Goal: Task Accomplishment & Management: Manage account settings

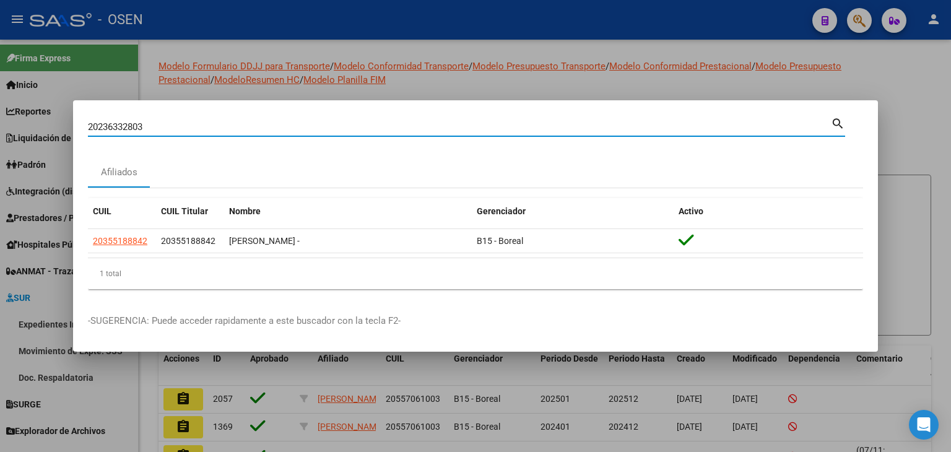
scroll to position [109, 0]
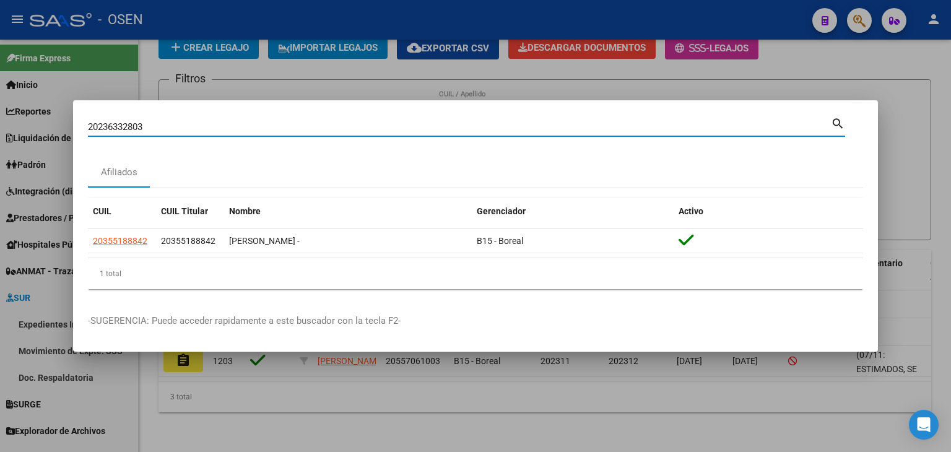
drag, startPoint x: 146, startPoint y: 131, endPoint x: 79, endPoint y: 129, distance: 66.9
click at [79, 129] on mat-dialog-content "20236332803 Buscar (apellido, dni, cuil, nro traspaso, cuit, obra social) searc…" at bounding box center [475, 207] width 805 height 184
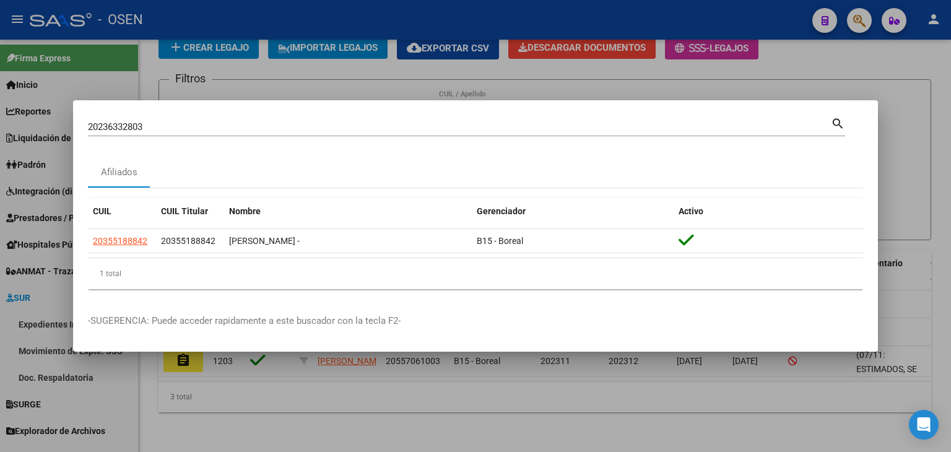
click at [28, 196] on div at bounding box center [475, 226] width 951 height 452
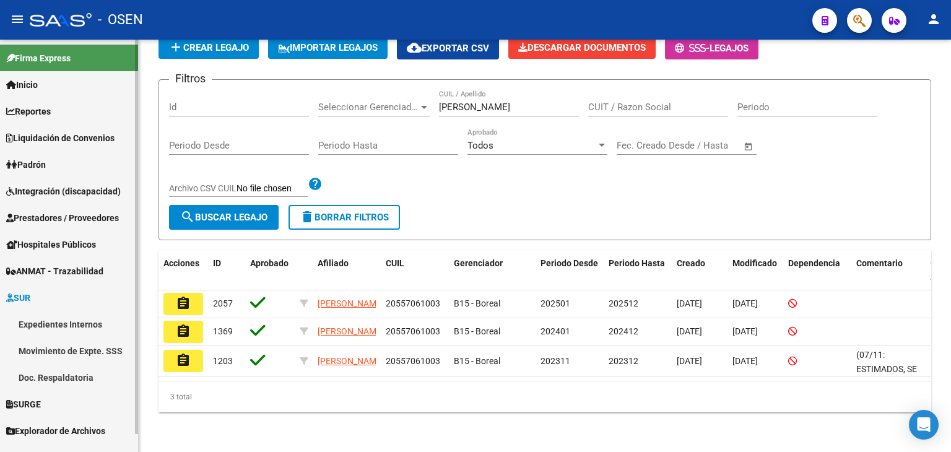
click at [27, 194] on span "Integración (discapacidad)" at bounding box center [63, 191] width 115 height 14
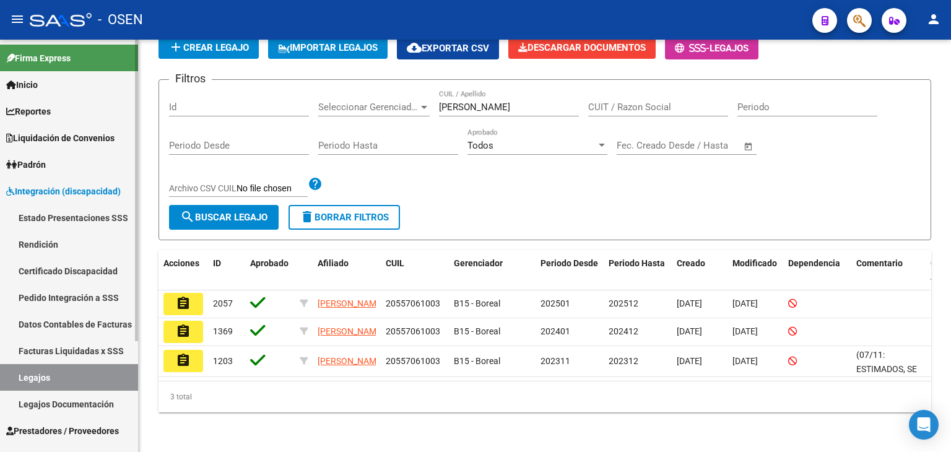
click at [62, 298] on link "Pedido Integración a SSS" at bounding box center [69, 297] width 138 height 27
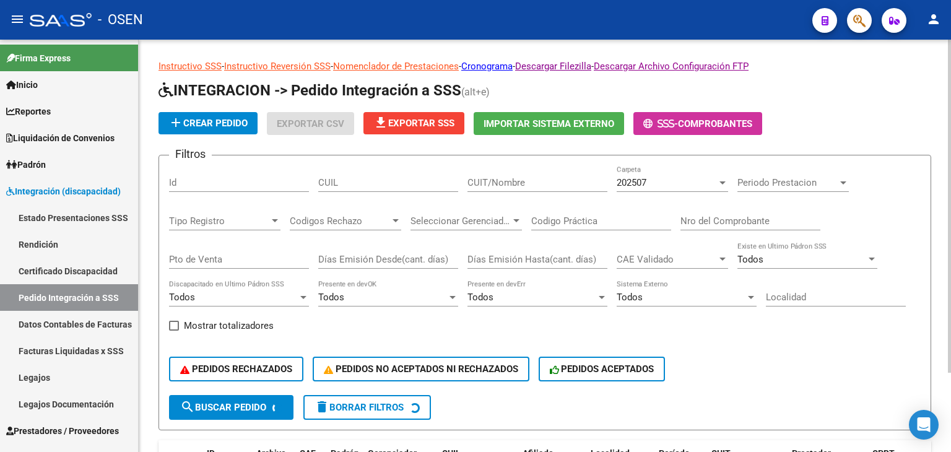
click at [681, 185] on div "202507" at bounding box center [666, 182] width 100 height 11
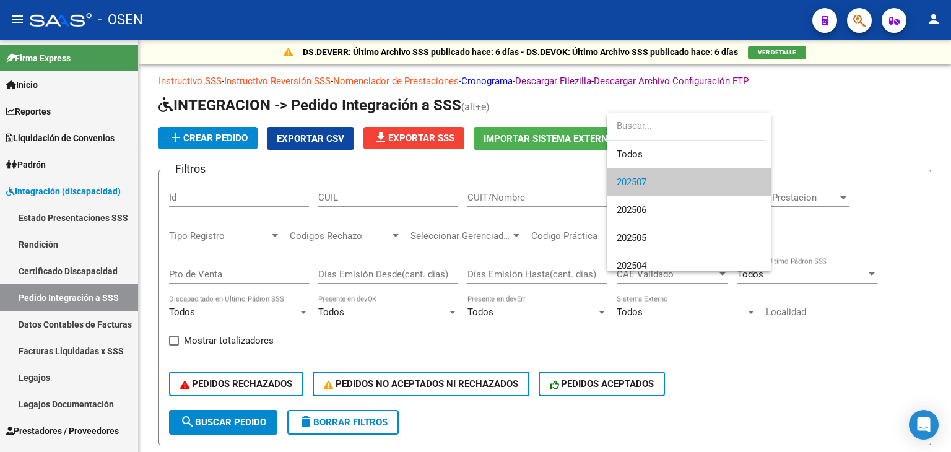
click at [873, 132] on div at bounding box center [475, 226] width 951 height 452
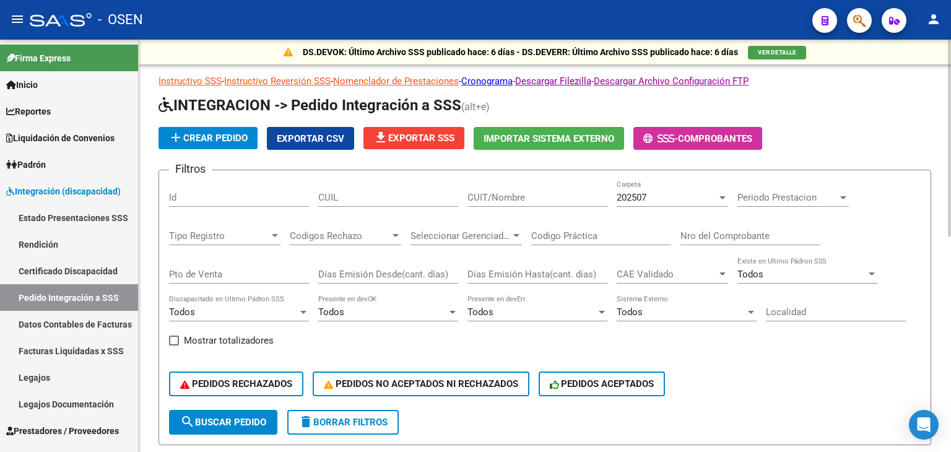
click at [678, 193] on div "202507" at bounding box center [666, 197] width 100 height 11
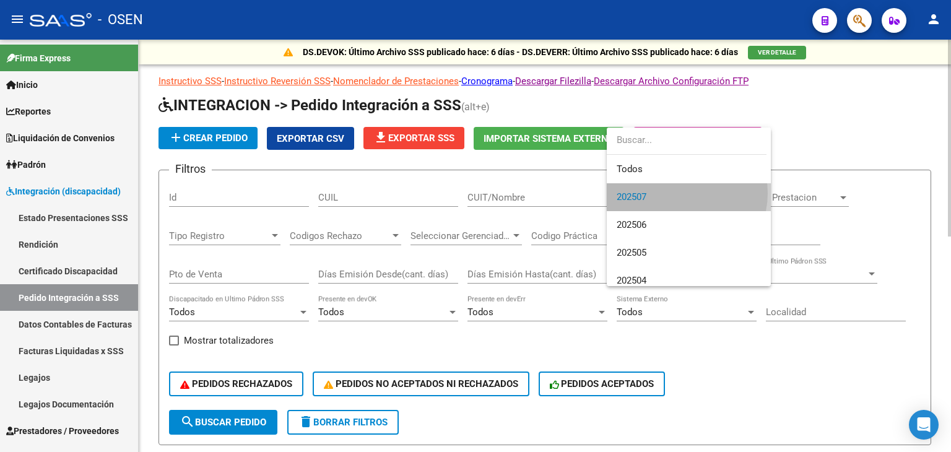
click at [678, 193] on span "202507" at bounding box center [688, 197] width 144 height 28
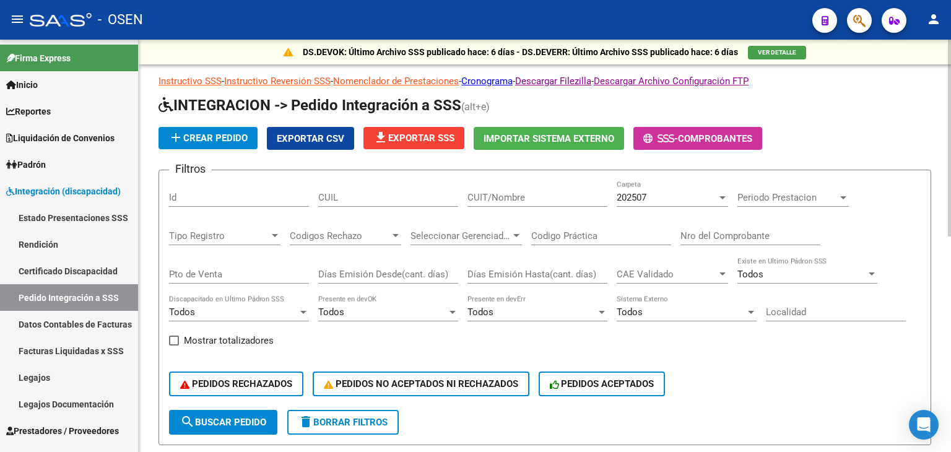
click at [772, 147] on div "add Crear Pedido Exportar CSV file_download Exportar SSS Importar Sistema Exter…" at bounding box center [544, 138] width 772 height 23
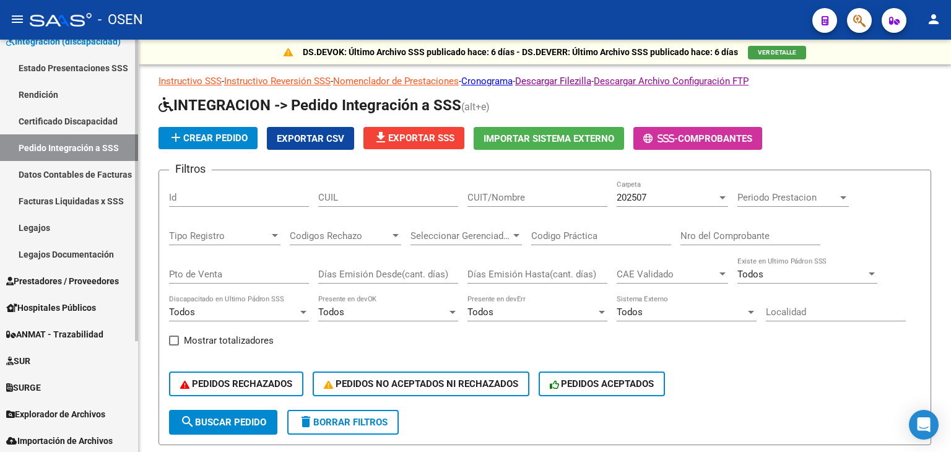
scroll to position [152, 0]
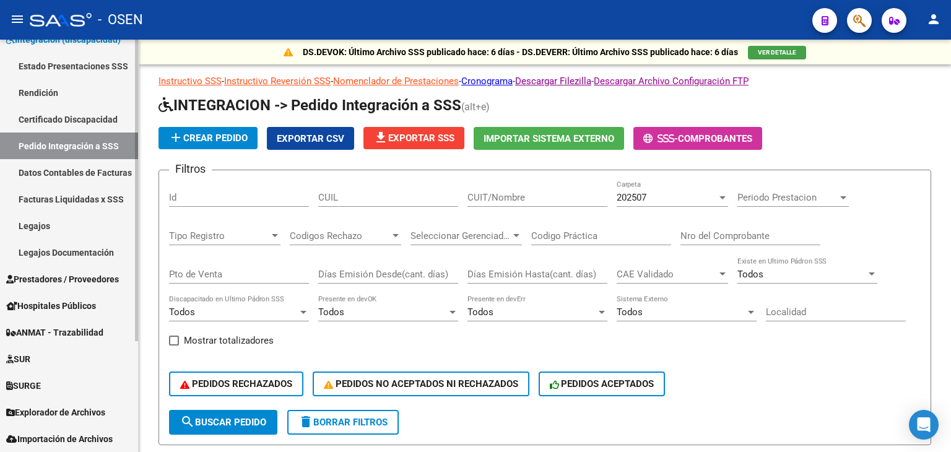
click at [45, 278] on span "Prestadores / Proveedores" at bounding box center [62, 279] width 113 height 14
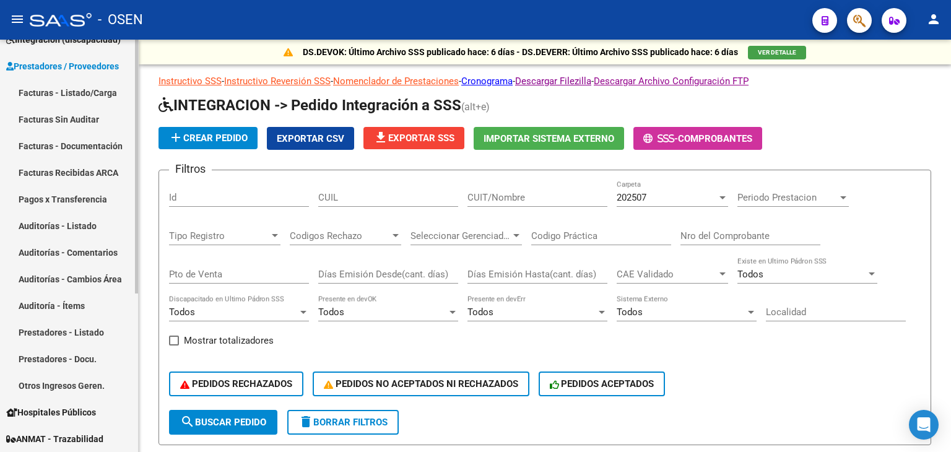
click at [72, 89] on link "Facturas - Listado/Carga" at bounding box center [69, 92] width 138 height 27
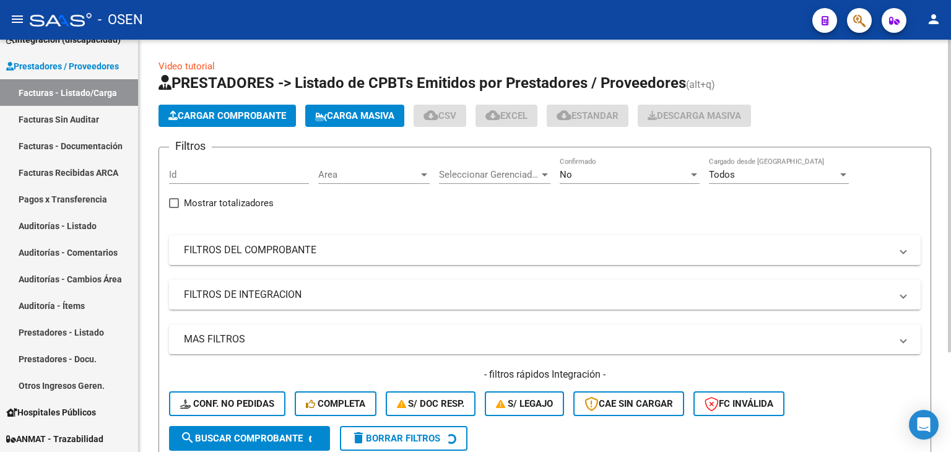
click at [389, 179] on div "Area Area" at bounding box center [373, 170] width 111 height 27
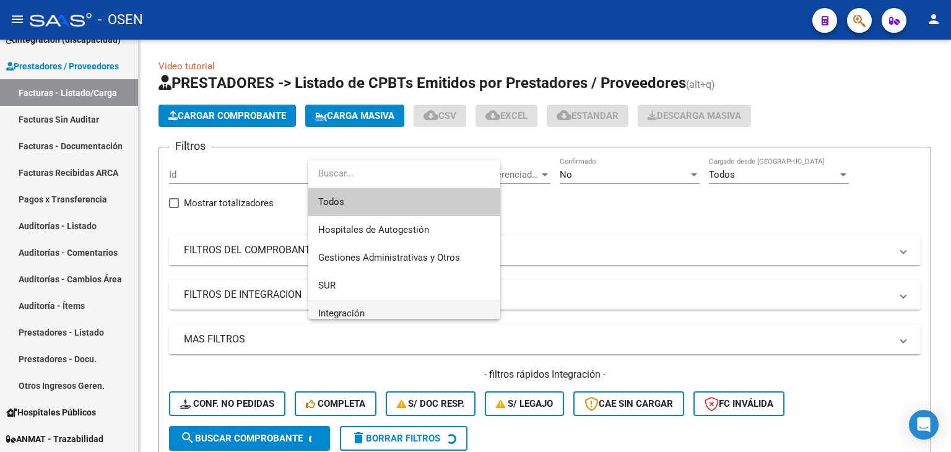
click at [386, 306] on span "Integración" at bounding box center [404, 314] width 172 height 28
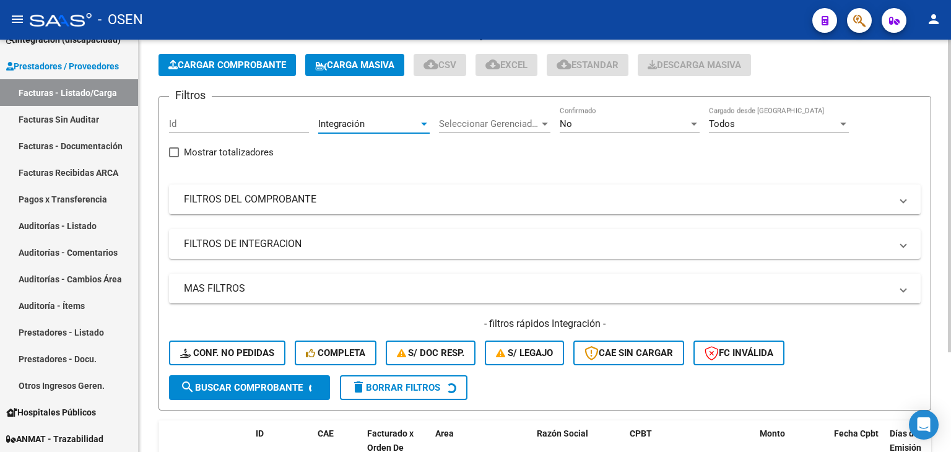
scroll to position [131, 0]
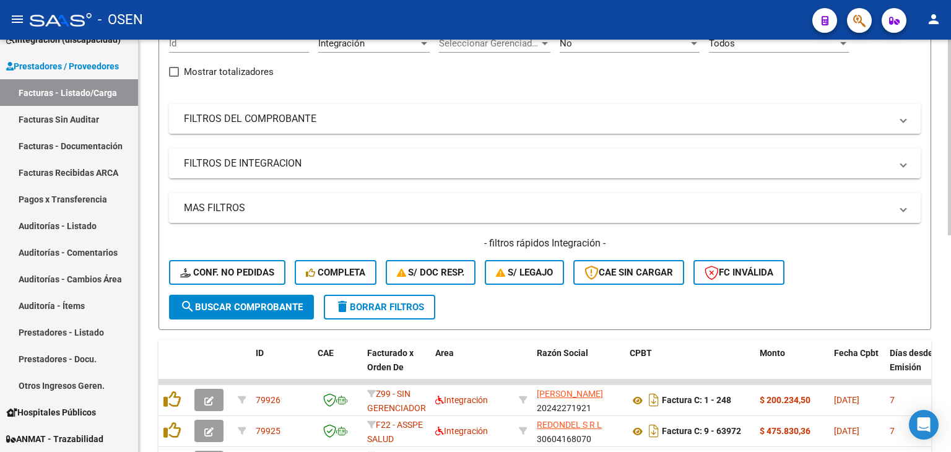
click at [285, 163] on mat-panel-title "FILTROS DE INTEGRACION" at bounding box center [537, 164] width 707 height 14
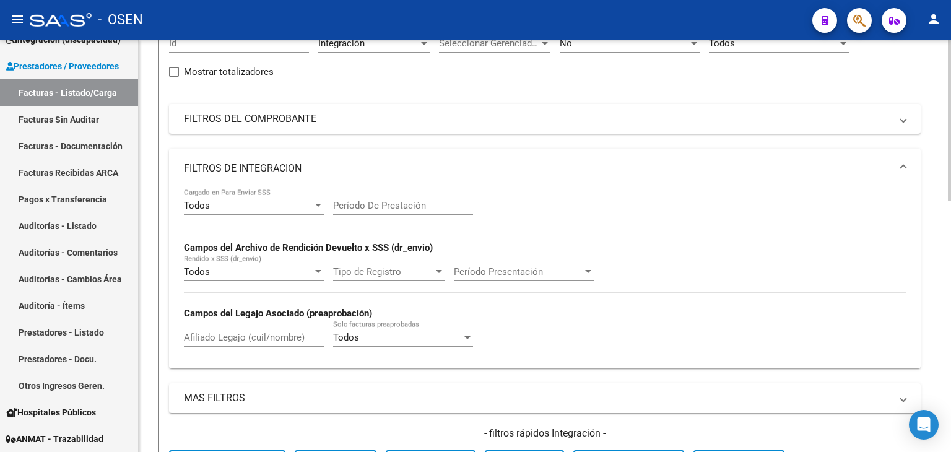
click at [267, 208] on div "Todos" at bounding box center [248, 205] width 129 height 11
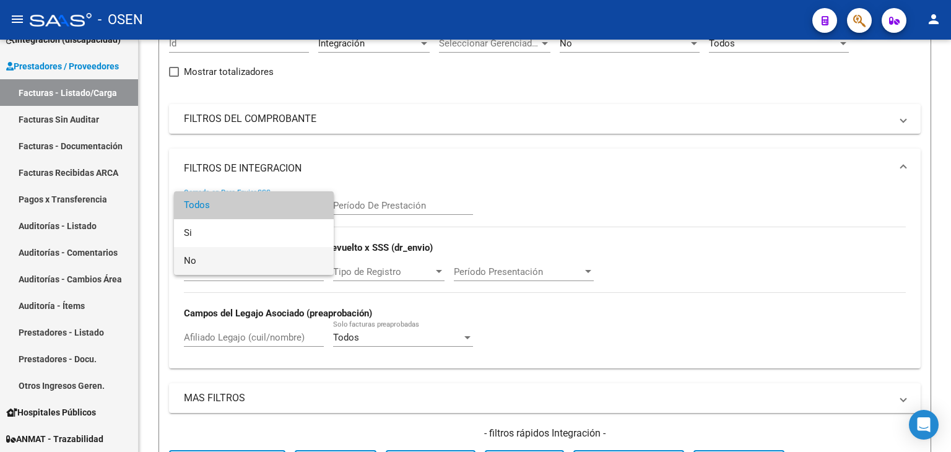
click at [264, 256] on span "No" at bounding box center [254, 261] width 140 height 28
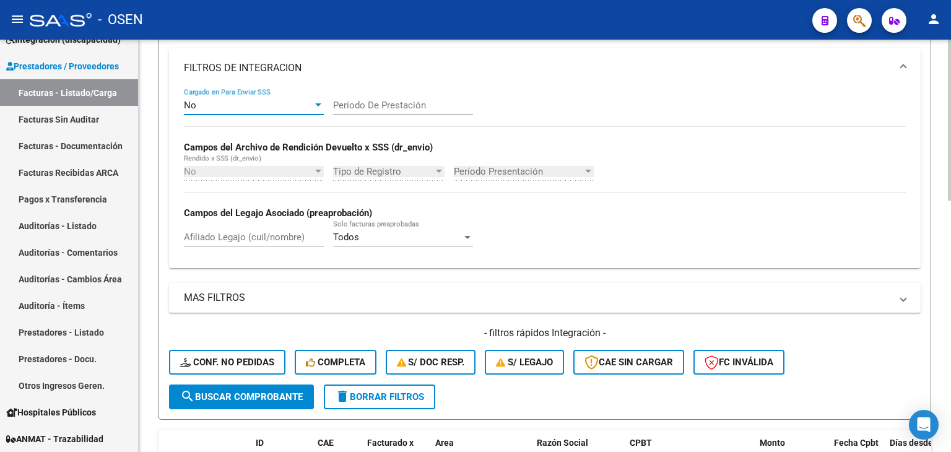
scroll to position [317, 0]
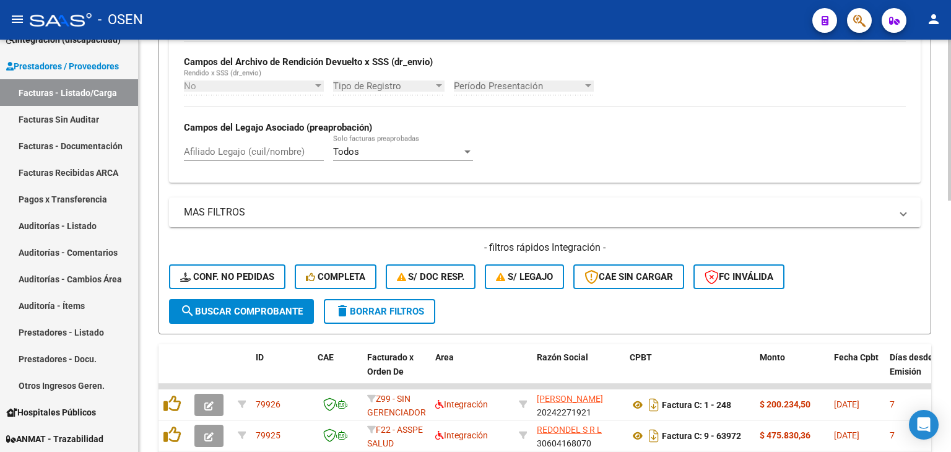
click at [257, 313] on span "search Buscar Comprobante" at bounding box center [241, 311] width 123 height 11
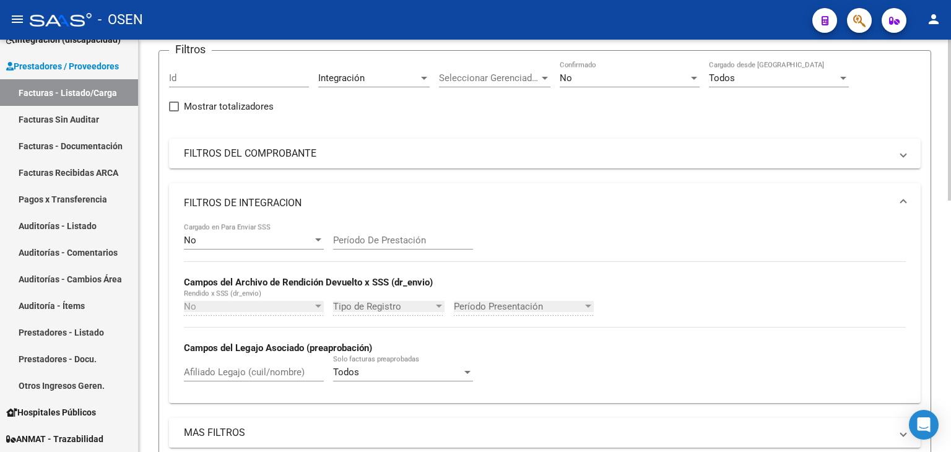
scroll to position [0, 0]
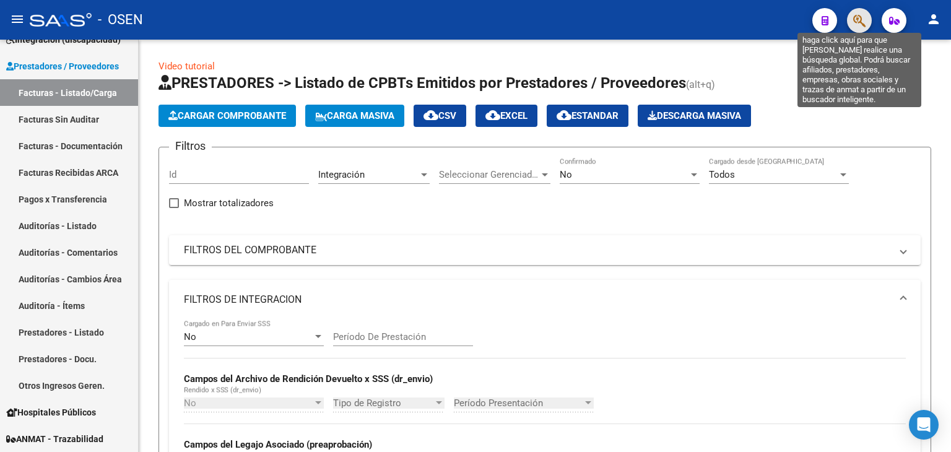
click at [859, 14] on icon "button" at bounding box center [859, 21] width 12 height 14
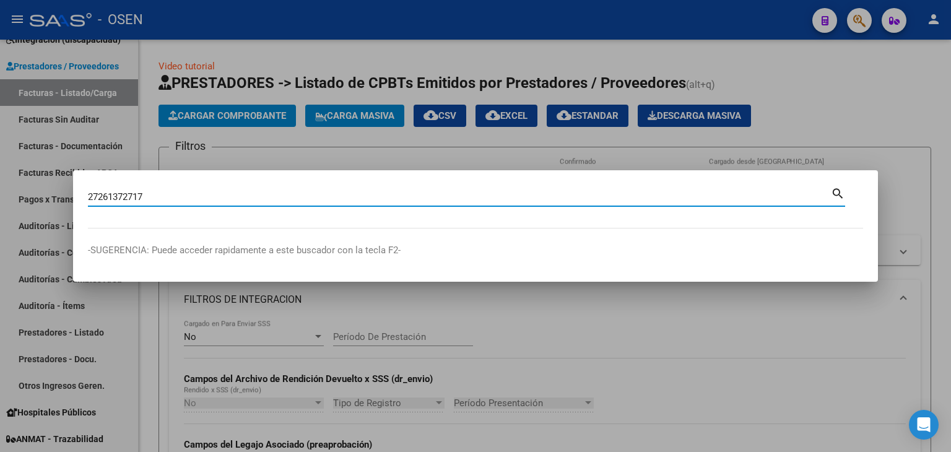
type input "27261372717"
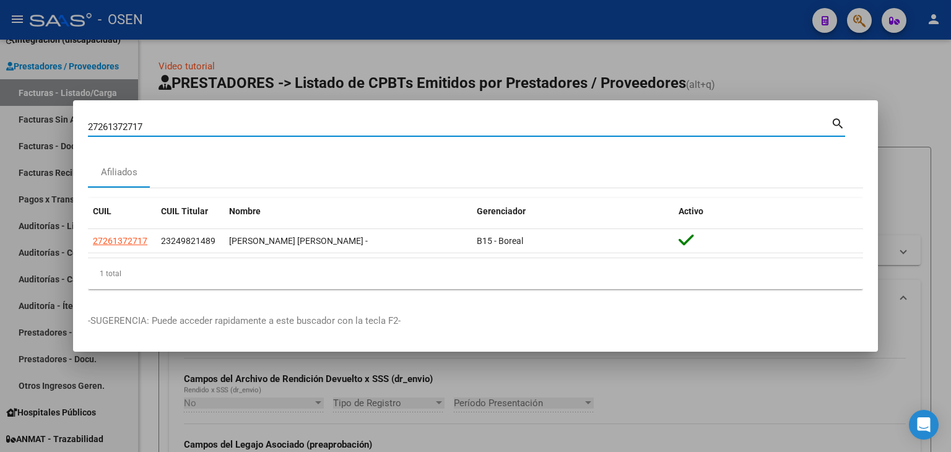
drag, startPoint x: 148, startPoint y: 131, endPoint x: 43, endPoint y: 151, distance: 107.2
click at [53, 142] on div "27261372717 Buscar (apellido, dni, cuil, nro traspaso, cuit, obra social) searc…" at bounding box center [475, 226] width 951 height 452
paste input "20266380993"
type input "20266380993"
drag, startPoint x: 205, startPoint y: 128, endPoint x: 0, endPoint y: 128, distance: 204.9
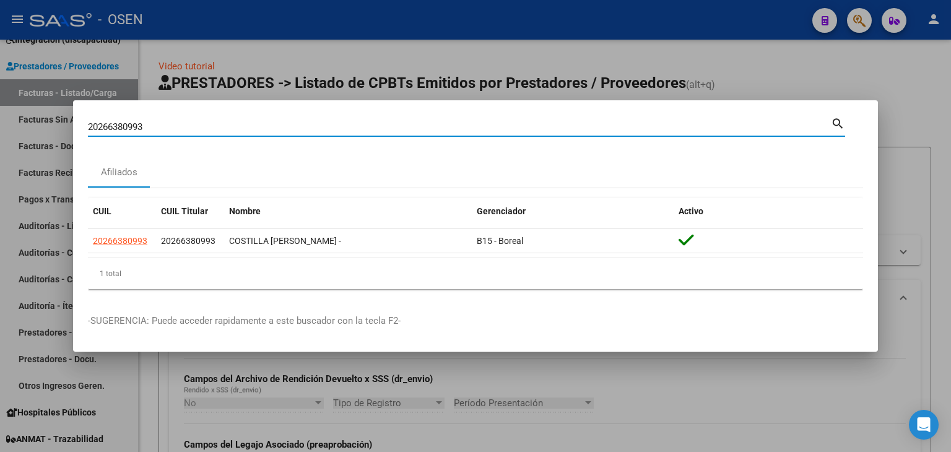
click at [0, 128] on div "20266380993 Buscar (apellido, dni, cuil, nro traspaso, cuit, obra social) searc…" at bounding box center [475, 226] width 951 height 452
paste input "23201245214"
type input "23201245214"
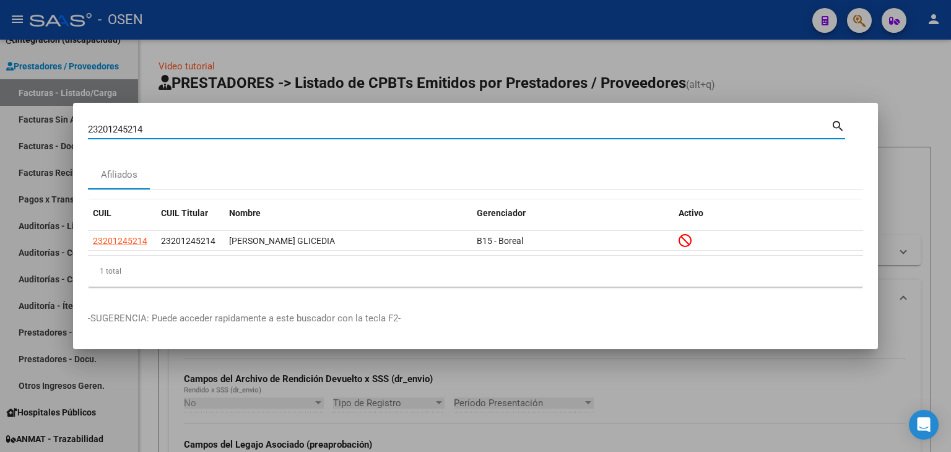
drag, startPoint x: 165, startPoint y: 127, endPoint x: 2, endPoint y: 132, distance: 162.2
click at [2, 132] on div "23201245214 Buscar (apellido, dni, cuil, nro traspaso, cuit, obra social) searc…" at bounding box center [475, 226] width 951 height 452
paste input "20178600622"
type input "20178600622"
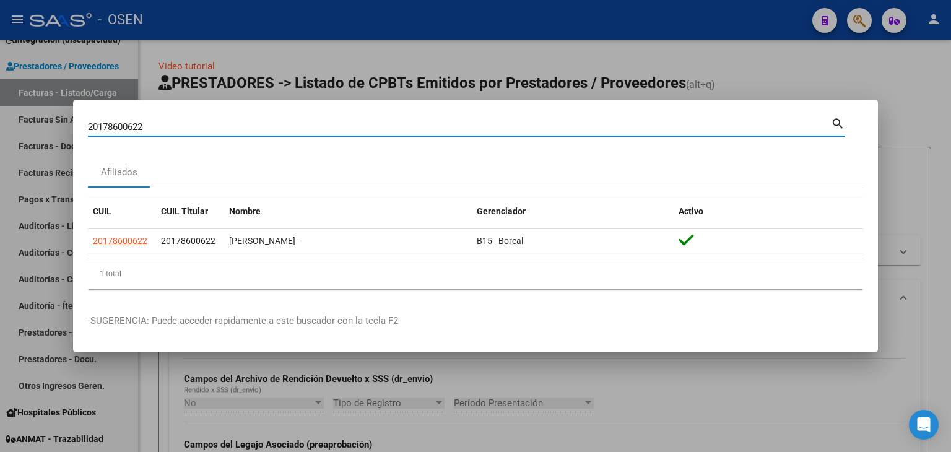
drag, startPoint x: 166, startPoint y: 128, endPoint x: 66, endPoint y: 128, distance: 99.7
click at [74, 128] on mat-dialog-content "20178600622 Buscar (apellido, dni, cuil, nro traspaso, cuit, obra social) searc…" at bounding box center [475, 207] width 805 height 184
paste input "27296090188"
type input "27296090188"
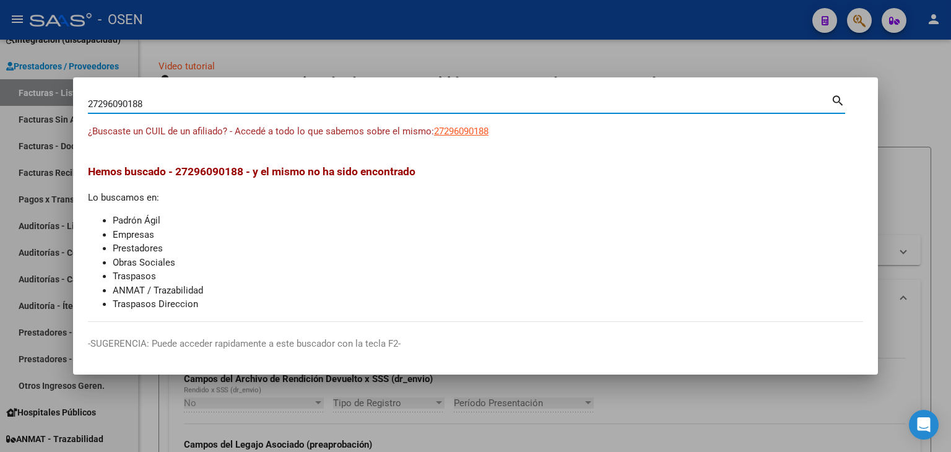
drag, startPoint x: 173, startPoint y: 105, endPoint x: 57, endPoint y: 97, distance: 116.6
click at [64, 98] on div "27296090188 Buscar (apellido, dni, cuil, nro traspaso, cuit, obra social) searc…" at bounding box center [475, 226] width 951 height 452
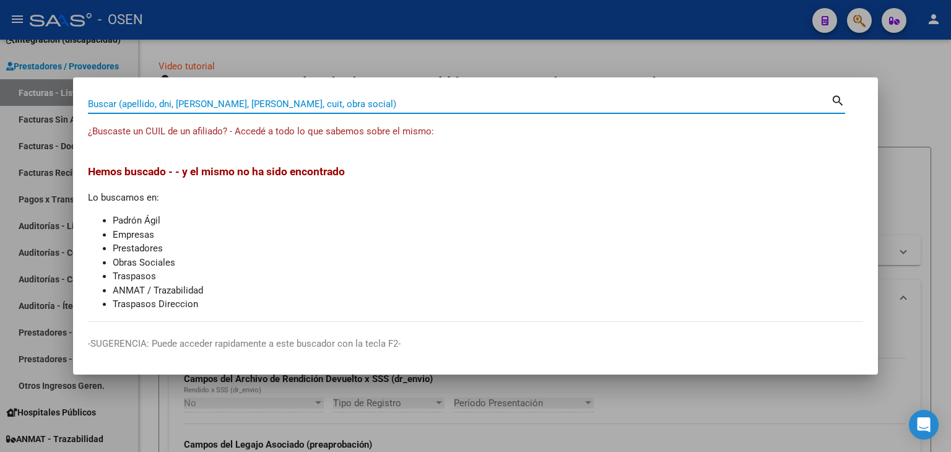
paste input "20287930357"
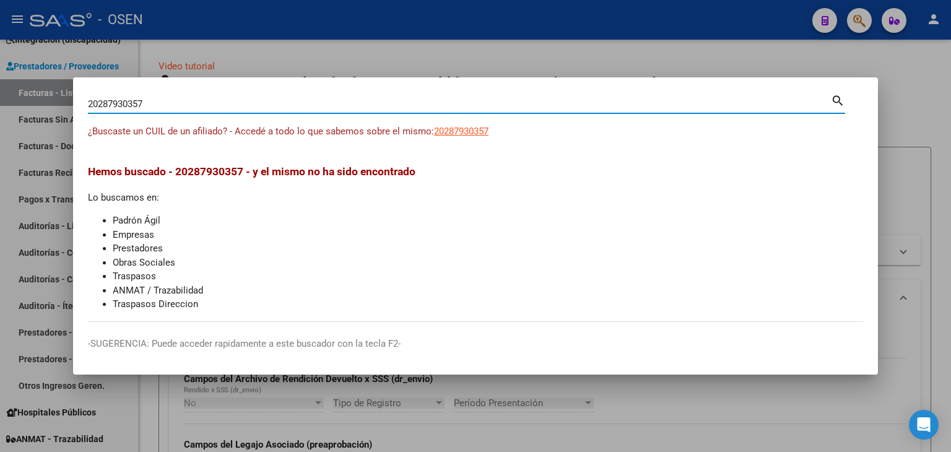
type input "20287930357"
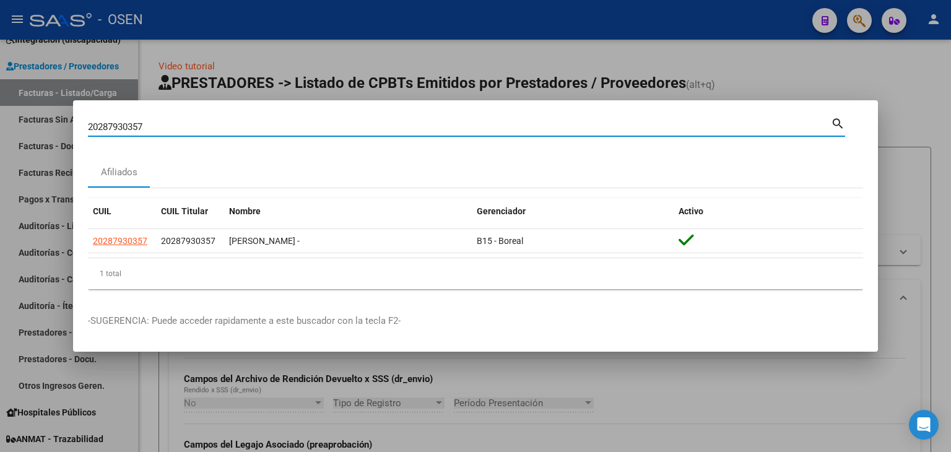
drag, startPoint x: 159, startPoint y: 124, endPoint x: 40, endPoint y: 126, distance: 119.5
click at [41, 126] on div "20287930357 Buscar (apellido, dni, cuil, nro traspaso, cuit, obra social) searc…" at bounding box center [475, 226] width 951 height 452
paste input "20532567832"
type input "20532567832"
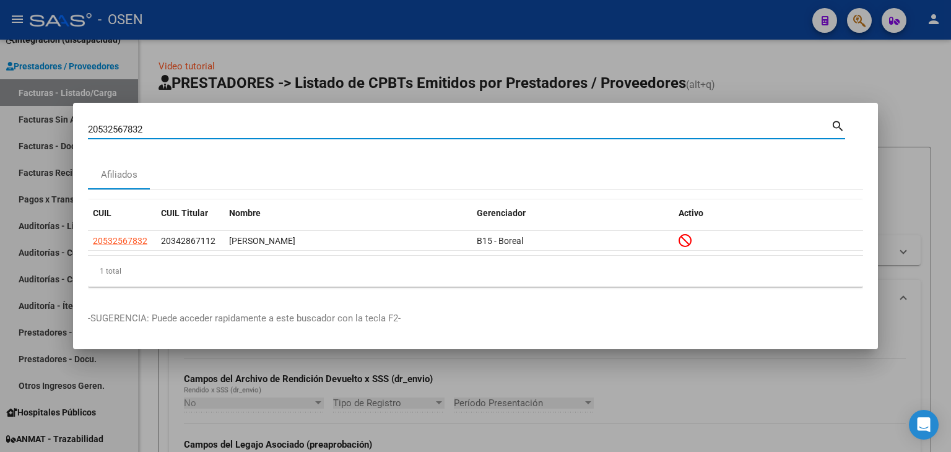
drag, startPoint x: 166, startPoint y: 129, endPoint x: 69, endPoint y: 134, distance: 96.7
click at [76, 134] on mat-dialog-content "20532567832 Buscar (apellido, dni, cuil, nro traspaso, cuit, obra social) searc…" at bounding box center [475, 207] width 805 height 179
paste input "23226647384"
type input "23226647384"
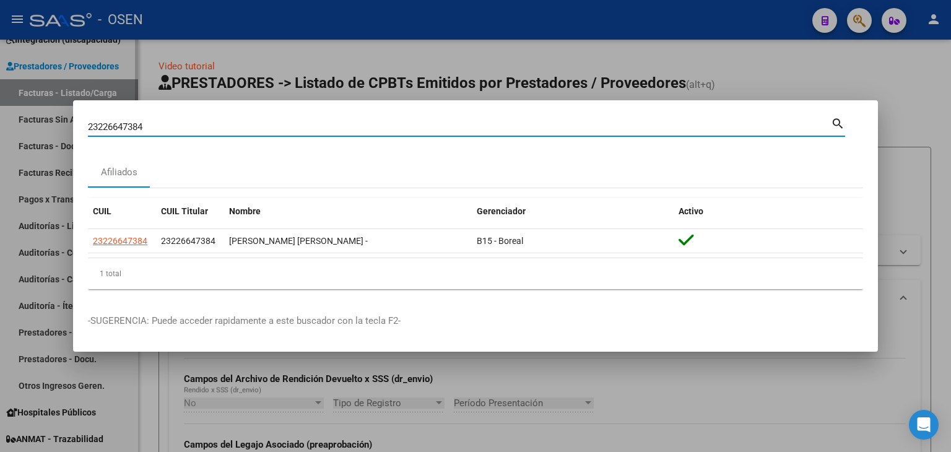
click at [136, 410] on div at bounding box center [475, 226] width 951 height 452
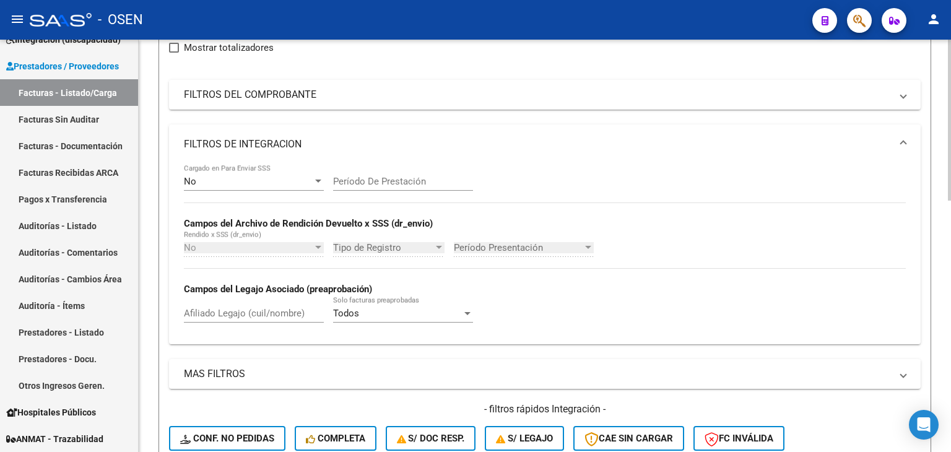
scroll to position [309, 0]
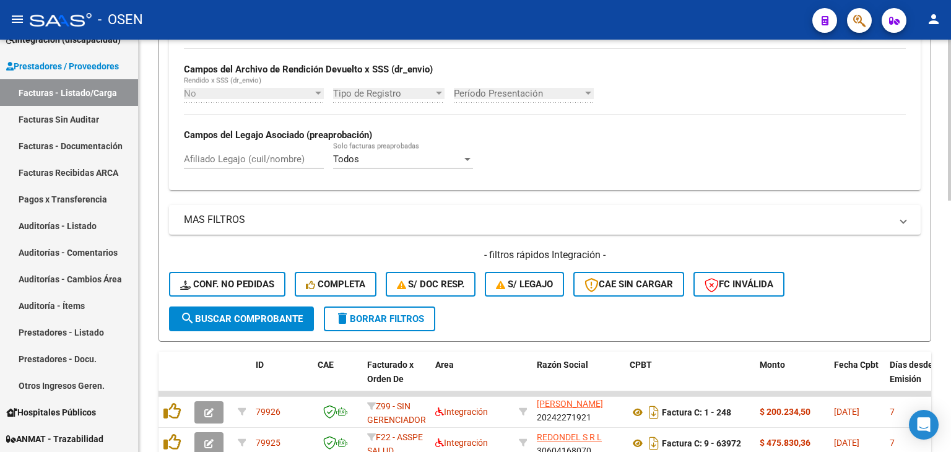
click at [384, 313] on span "delete Borrar Filtros" at bounding box center [379, 318] width 89 height 11
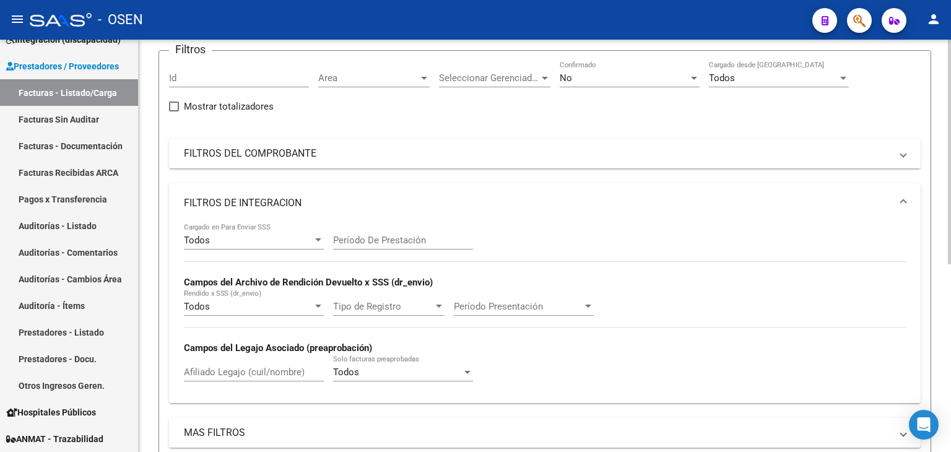
scroll to position [0, 0]
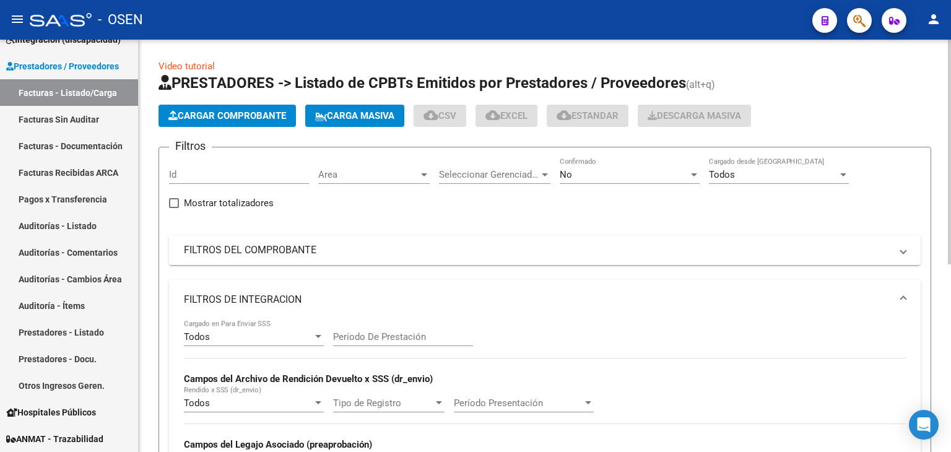
click at [576, 162] on div "No Confirmado" at bounding box center [630, 170] width 140 height 27
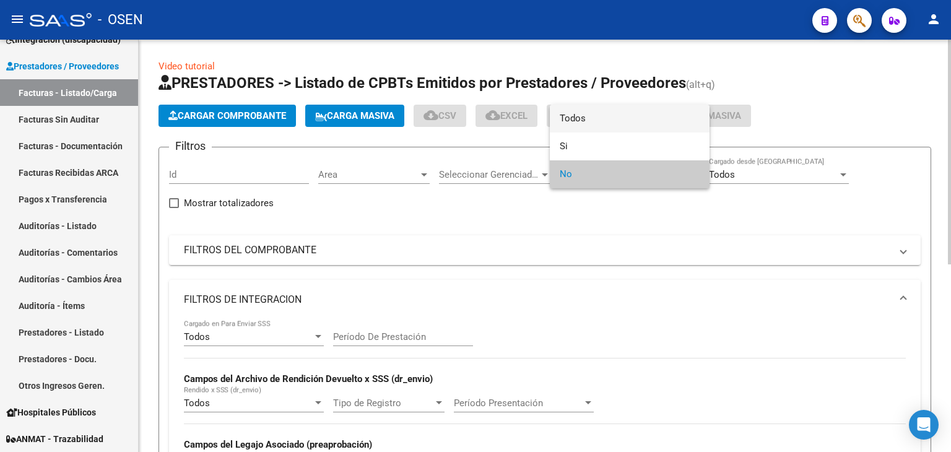
click at [577, 121] on span "Todos" at bounding box center [630, 119] width 140 height 28
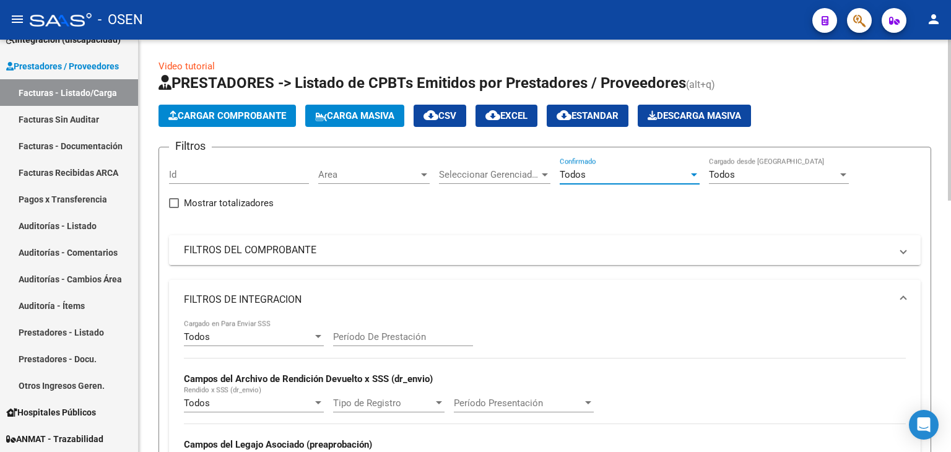
click at [450, 243] on mat-panel-title "FILTROS DEL COMPROBANTE" at bounding box center [537, 250] width 707 height 14
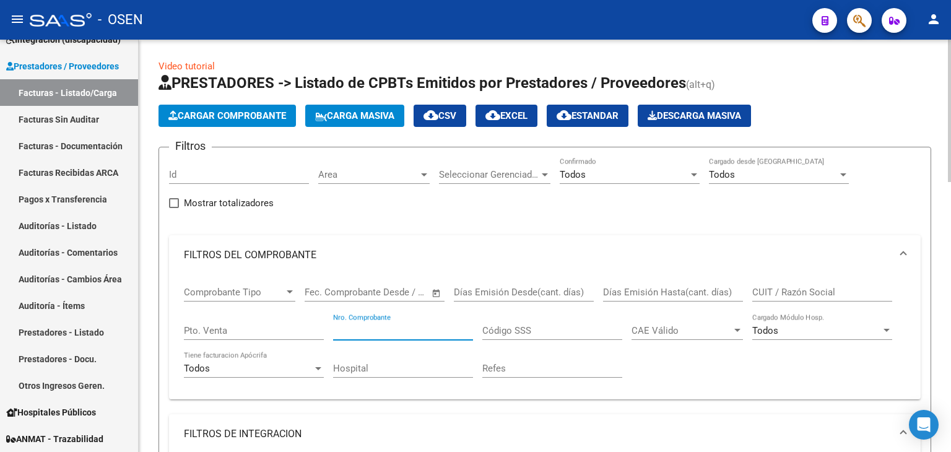
click at [387, 331] on input "Nro. Comprobante" at bounding box center [403, 330] width 140 height 11
paste input "8564"
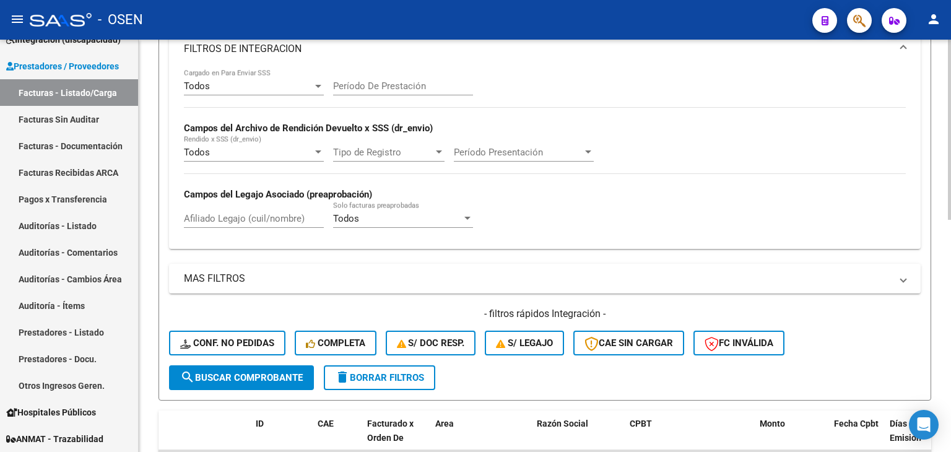
scroll to position [532, 0]
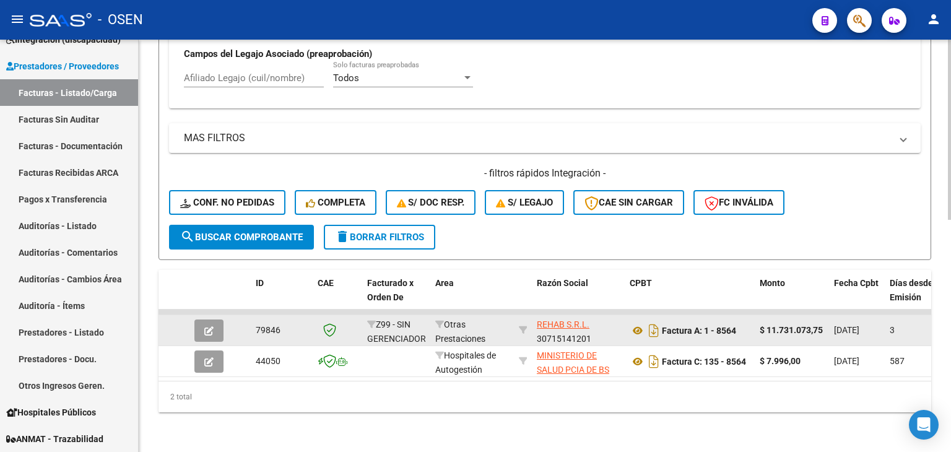
type input "8564"
click at [202, 320] on button "button" at bounding box center [208, 330] width 29 height 22
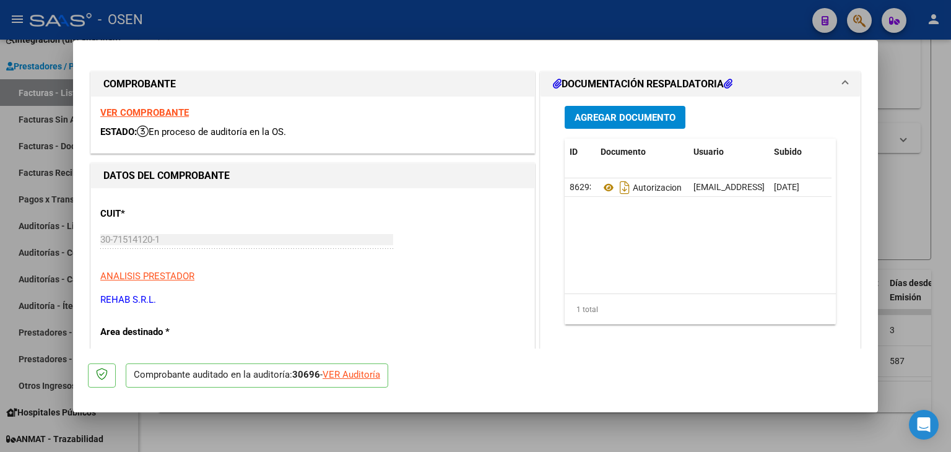
click at [617, 122] on span "Agregar Documento" at bounding box center [624, 117] width 101 height 11
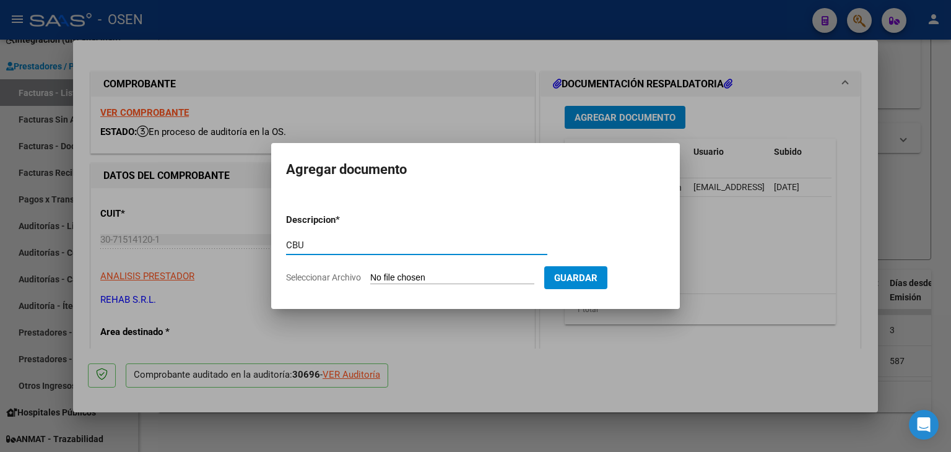
type input "CBU"
click at [386, 279] on input "Seleccionar Archivo" at bounding box center [452, 278] width 164 height 12
type input "C:\fakepath\Certificación bancaria CBU (Rehab).pdf"
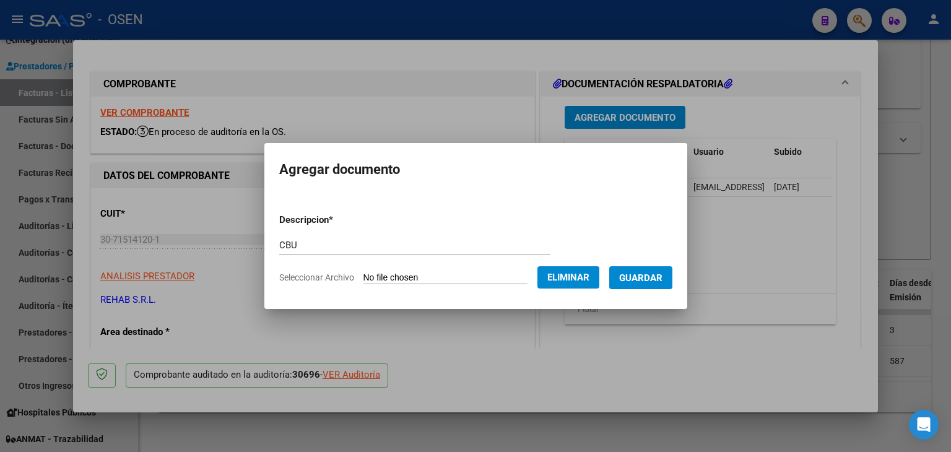
click at [659, 275] on span "Guardar" at bounding box center [640, 277] width 43 height 11
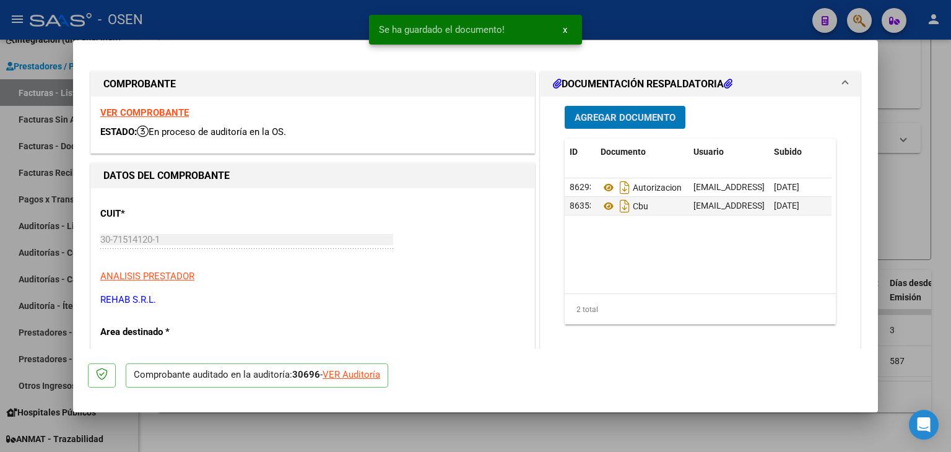
click at [720, 436] on div at bounding box center [475, 226] width 951 height 452
type input "$ 0,00"
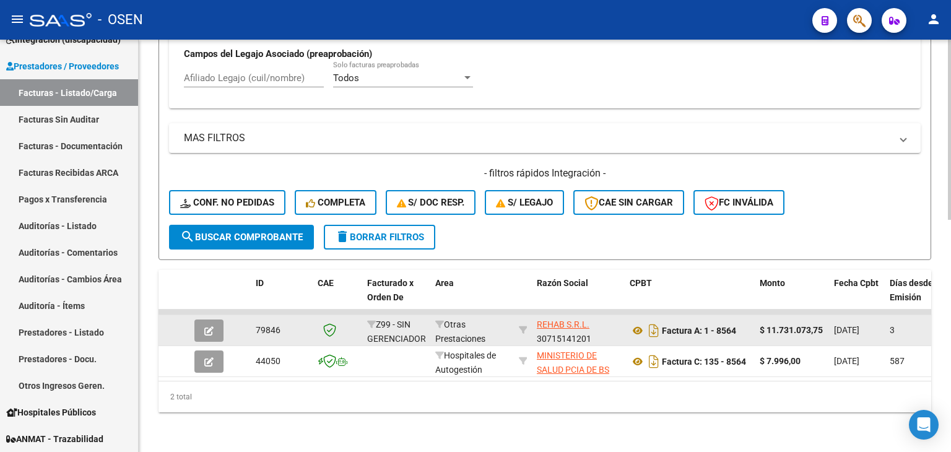
click at [205, 326] on icon "button" at bounding box center [208, 330] width 9 height 9
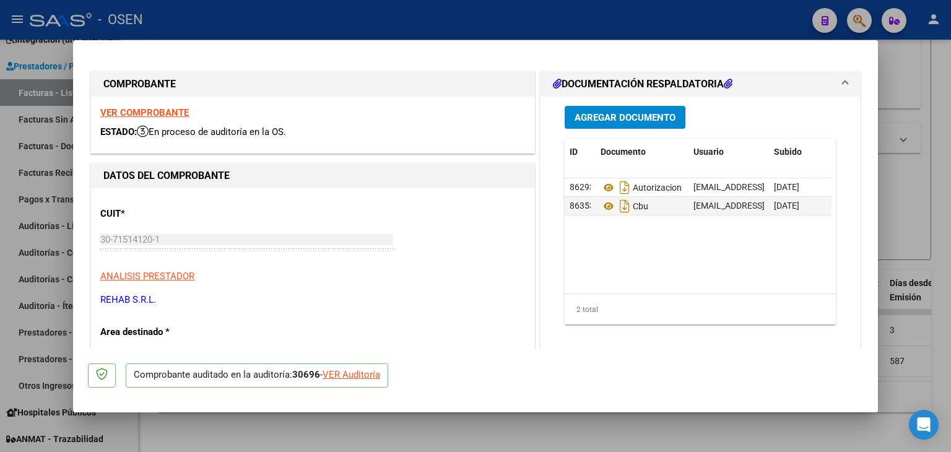
click at [344, 378] on div "VER Auditoría" at bounding box center [351, 375] width 58 height 14
type input "$ 0,00"
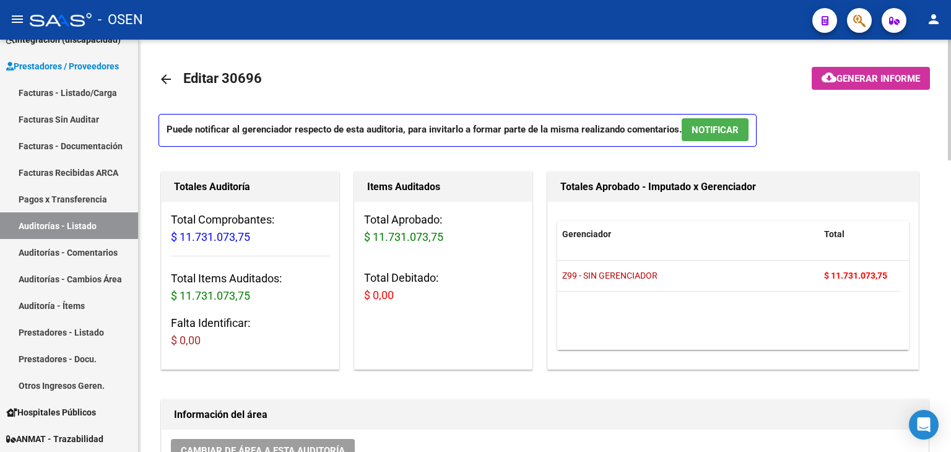
scroll to position [371, 0]
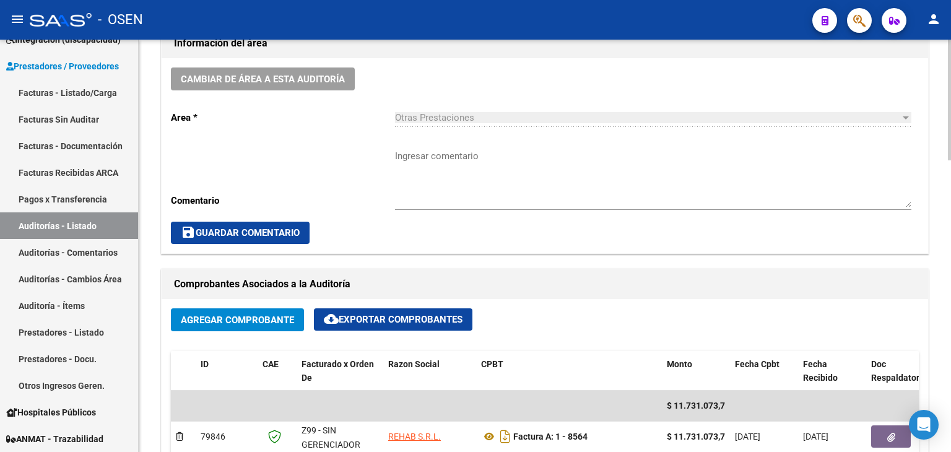
click at [433, 160] on textarea "Ingresar comentario" at bounding box center [653, 178] width 516 height 58
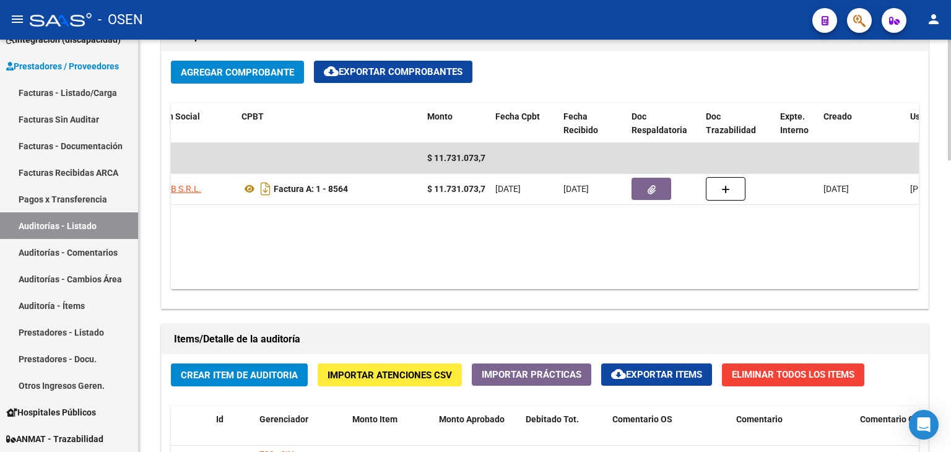
scroll to position [0, 473]
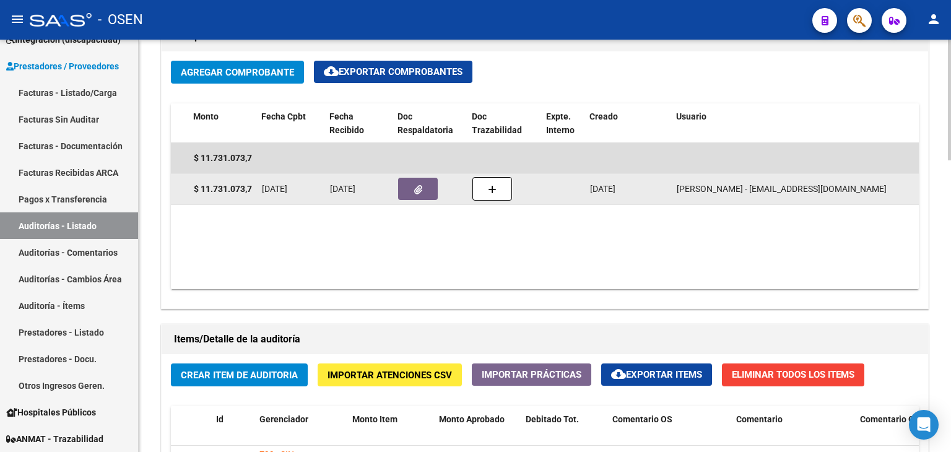
type textarea "SILLA [PERSON_NAME]"
click at [423, 190] on button "button" at bounding box center [418, 189] width 40 height 22
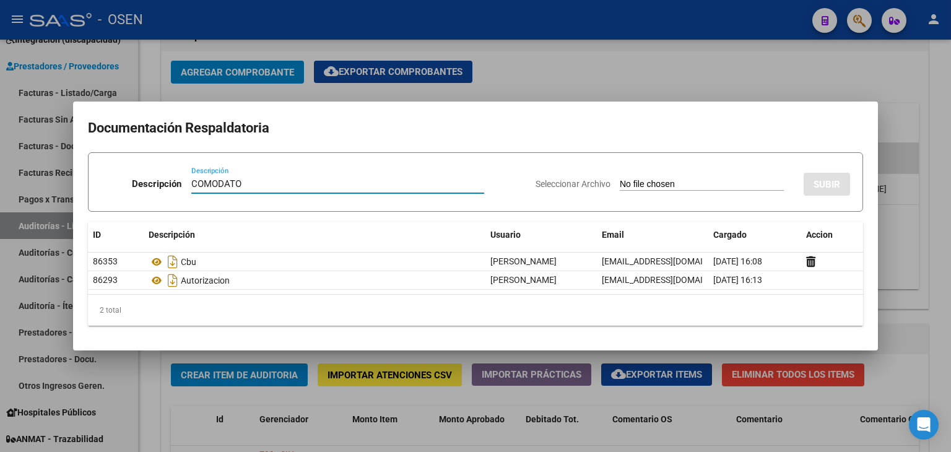
type input "COMODATO"
click at [620, 179] on input "Seleccionar Archivo" at bounding box center [702, 185] width 164 height 12
type input "C:\fakepath\COMODATO CON NUEVO DETALLE DE SILLA 08-09.docx"
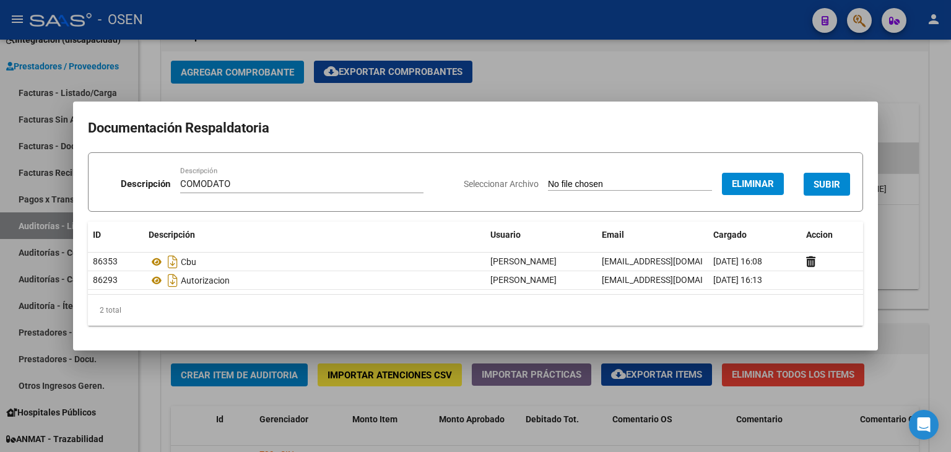
click at [827, 188] on span "SUBIR" at bounding box center [826, 184] width 27 height 11
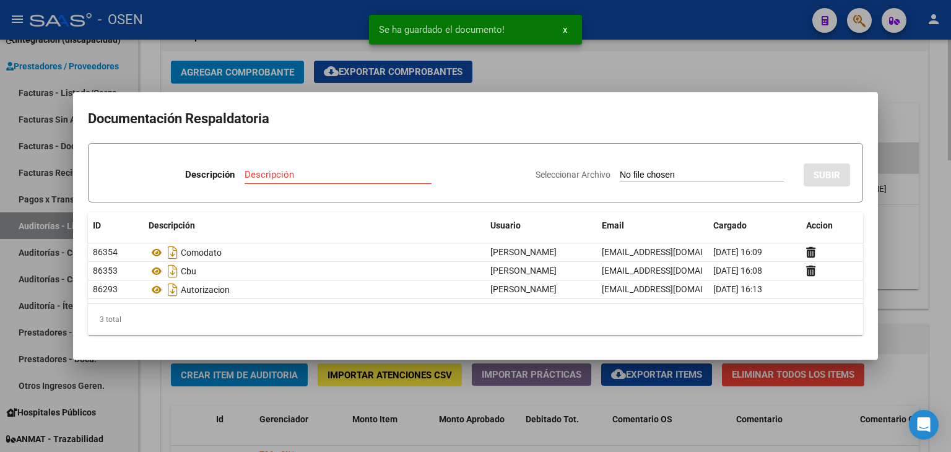
click at [943, 104] on div at bounding box center [475, 226] width 951 height 452
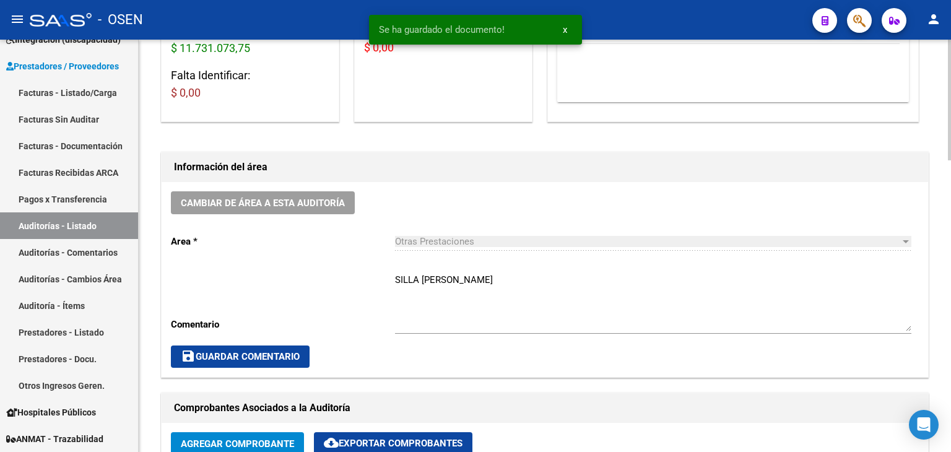
scroll to position [0, 0]
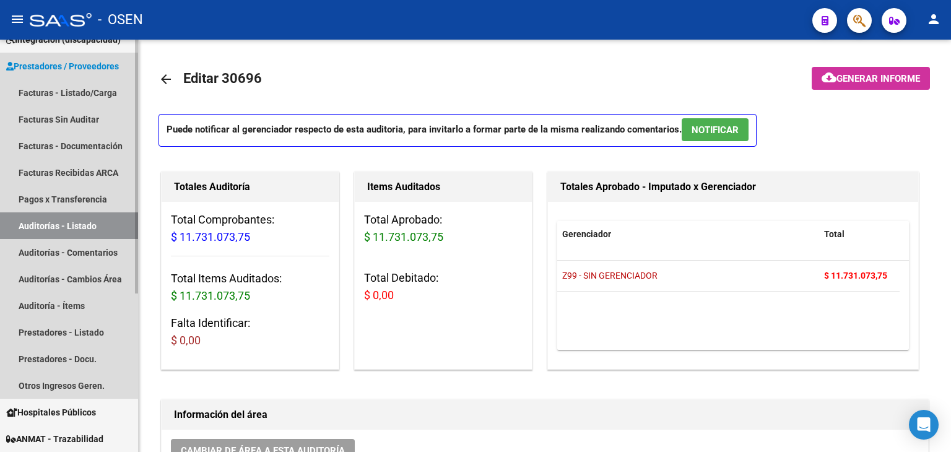
click at [84, 224] on link "Auditorías - Listado" at bounding box center [69, 225] width 138 height 27
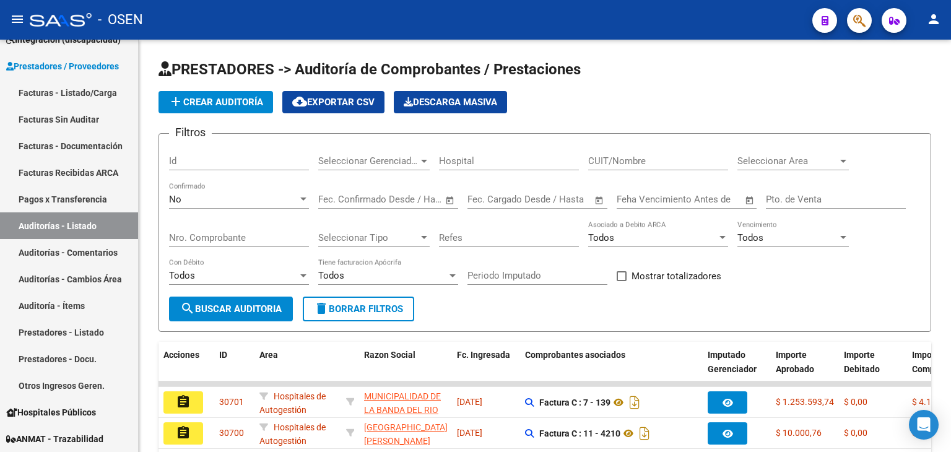
click at [854, 20] on icon "button" at bounding box center [859, 21] width 12 height 14
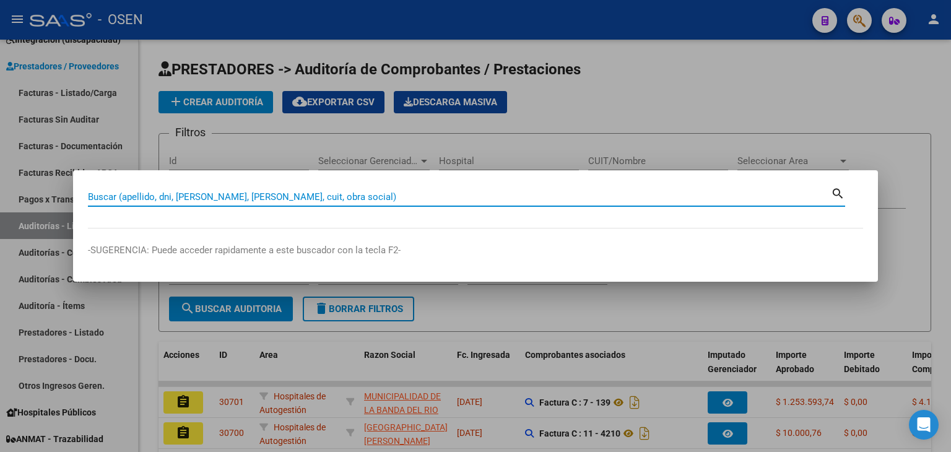
paste input "23226647384"
type input "23226647384"
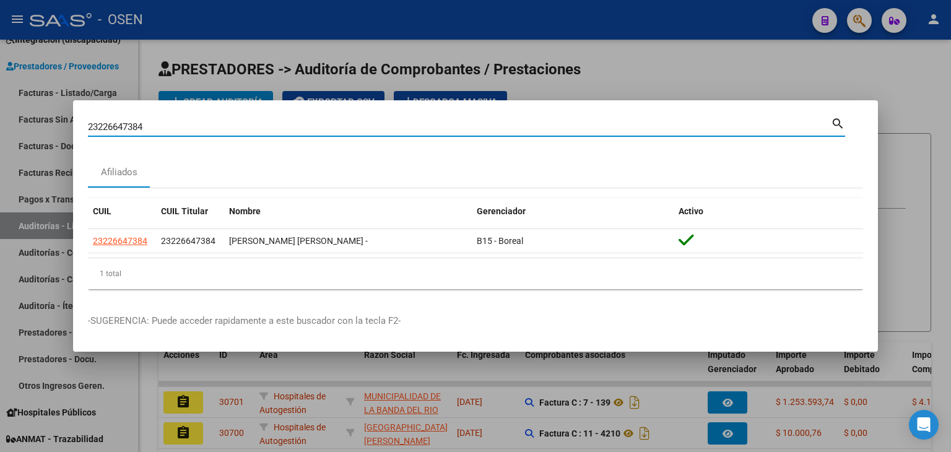
drag, startPoint x: 167, startPoint y: 126, endPoint x: 4, endPoint y: 119, distance: 163.5
click at [0, 123] on div "23226647384 Buscar (apellido, dni, cuil, nro traspaso, cuit, obra social) searc…" at bounding box center [475, 226] width 951 height 452
paste input "23571969769"
type input "23571969769"
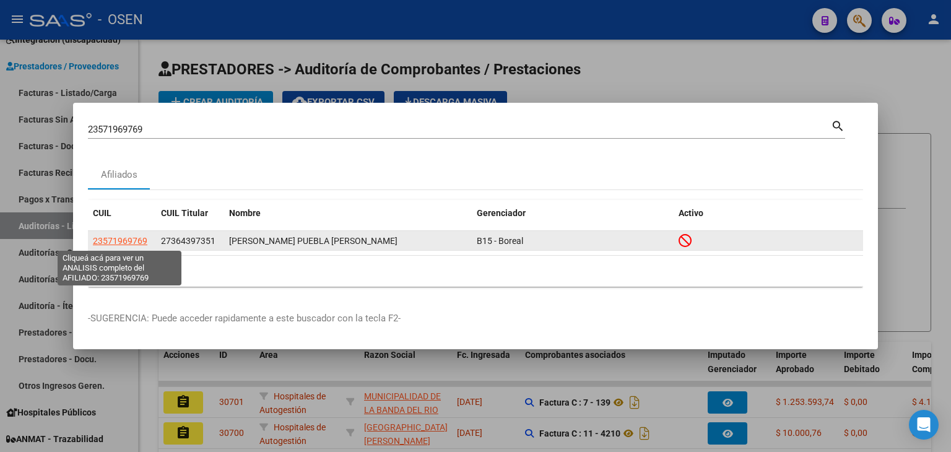
click at [126, 241] on span "23571969769" at bounding box center [120, 241] width 54 height 10
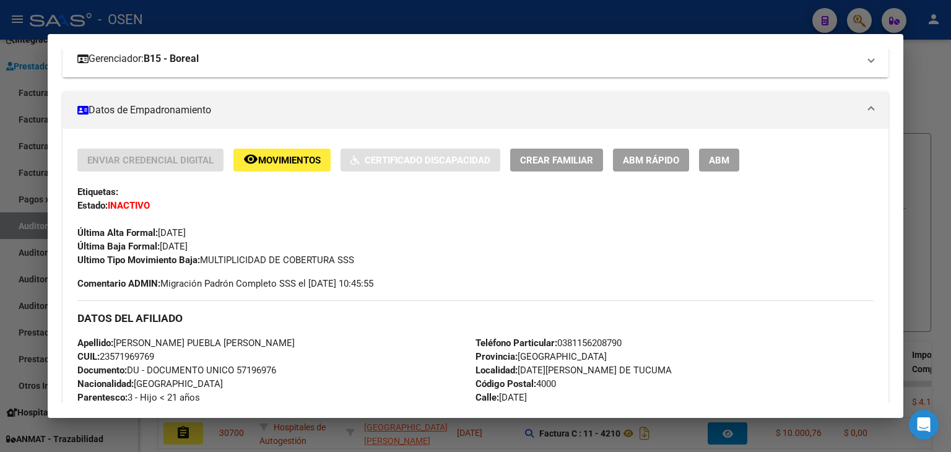
scroll to position [186, 0]
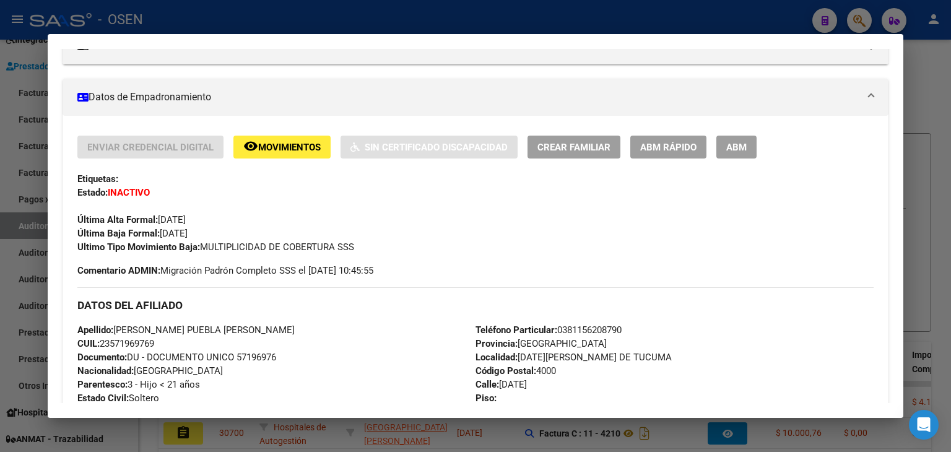
click at [926, 95] on div at bounding box center [475, 226] width 951 height 452
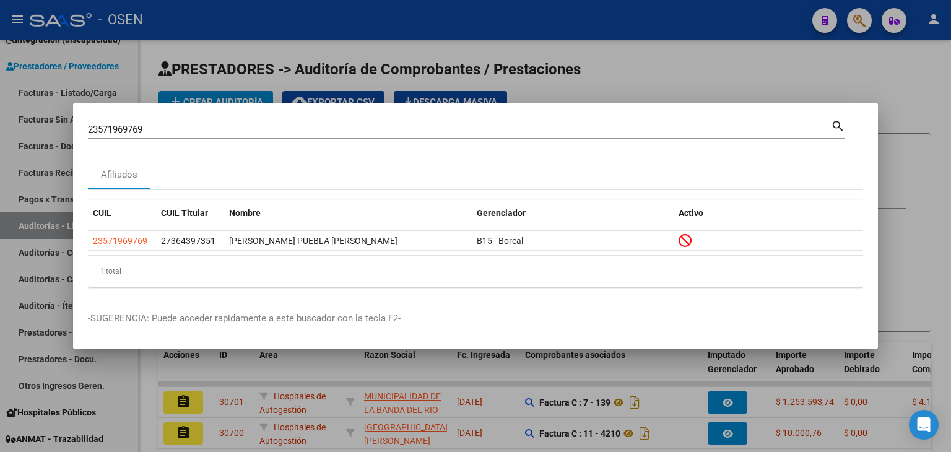
click at [841, 87] on div at bounding box center [475, 226] width 951 height 452
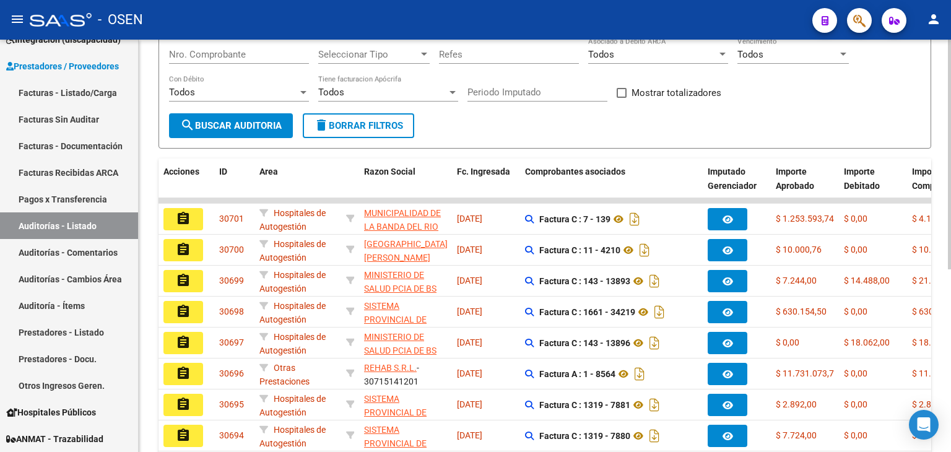
scroll to position [248, 0]
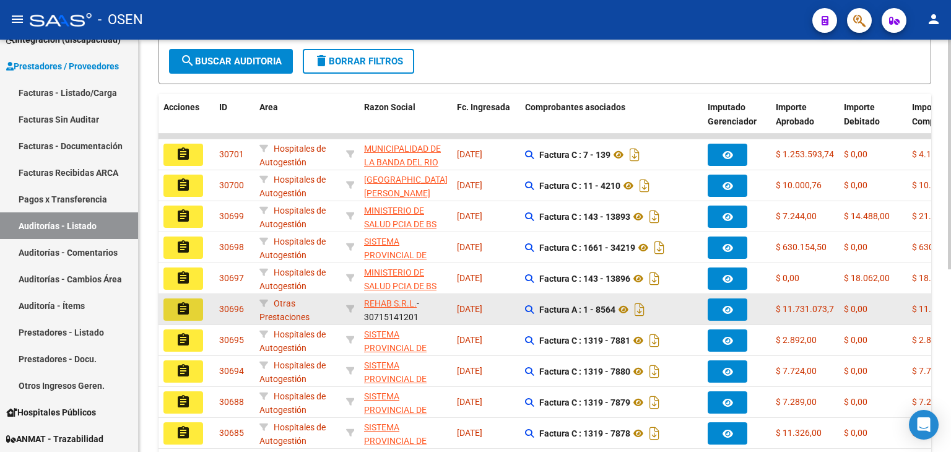
click at [184, 306] on mat-icon "assignment" at bounding box center [183, 308] width 15 height 15
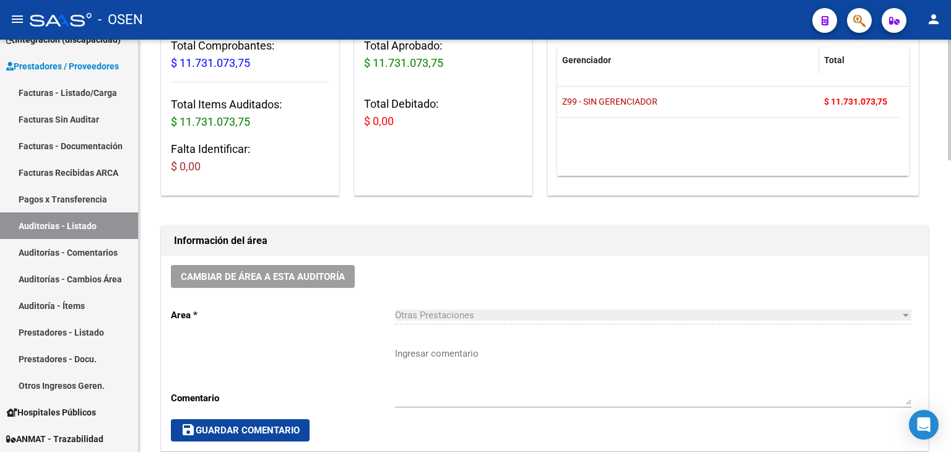
scroll to position [248, 0]
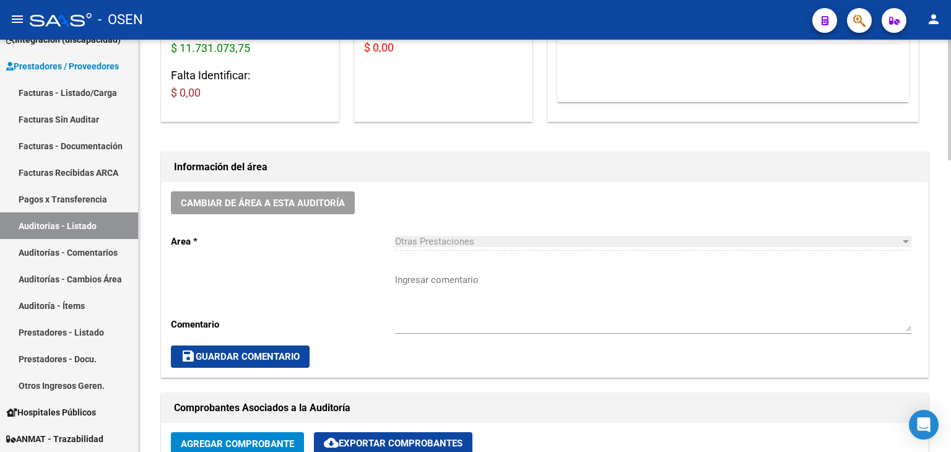
click at [469, 277] on textarea "Ingresar comentario" at bounding box center [653, 302] width 516 height 58
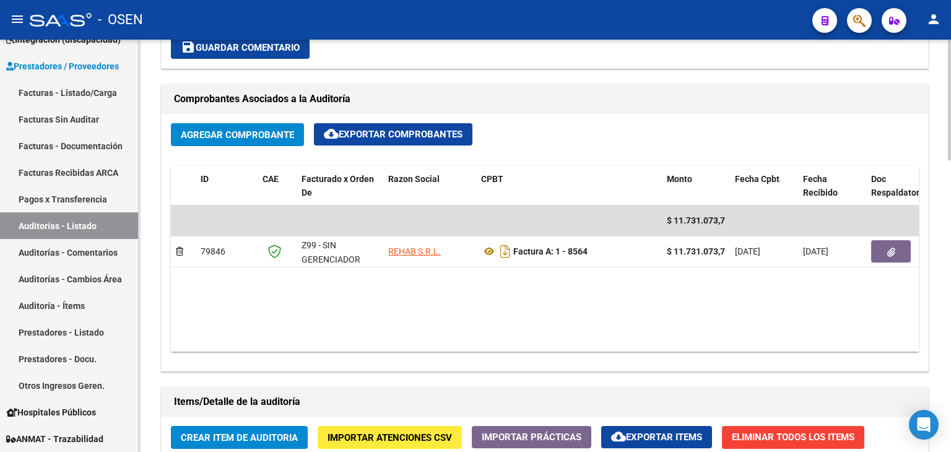
scroll to position [557, 0]
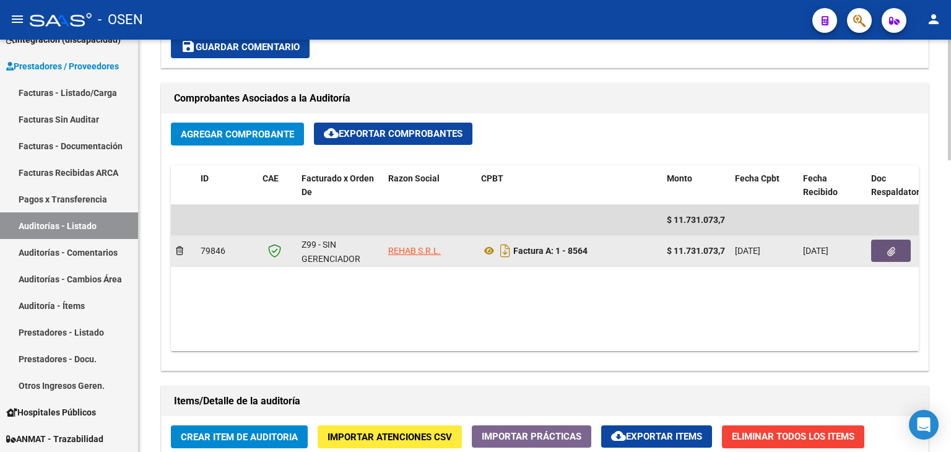
click at [884, 261] on button "button" at bounding box center [891, 251] width 40 height 22
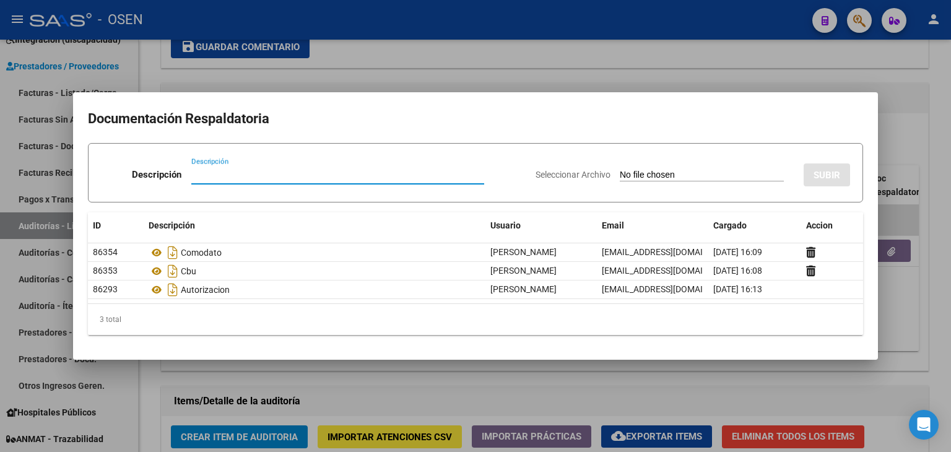
click at [772, 66] on div at bounding box center [475, 226] width 951 height 452
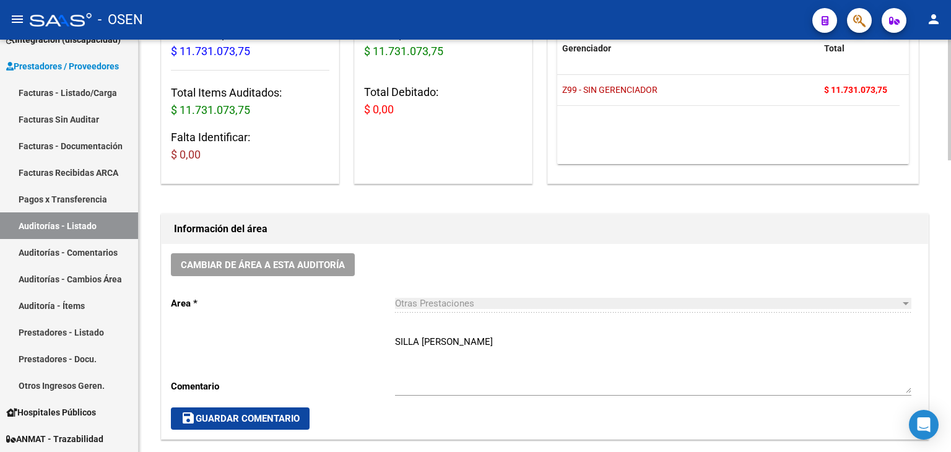
scroll to position [371, 0]
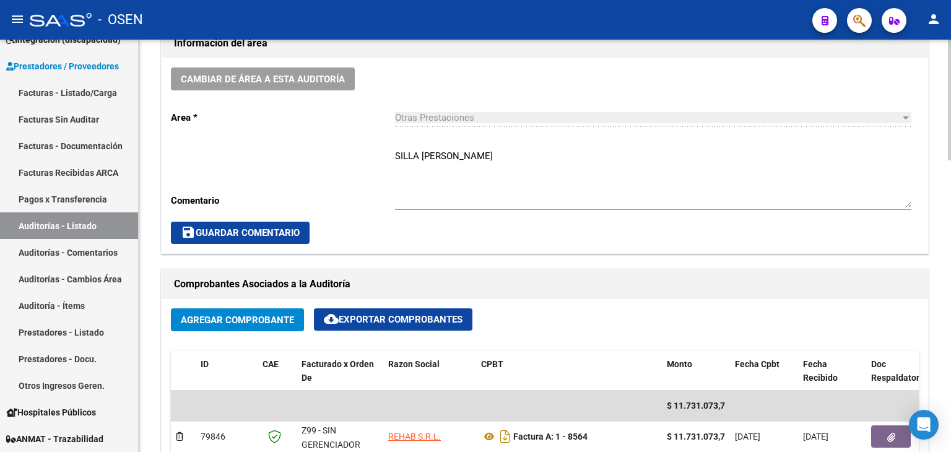
click at [539, 152] on textarea "SILLA [PERSON_NAME]" at bounding box center [653, 178] width 516 height 58
paste textarea "Es a 30 60 90"
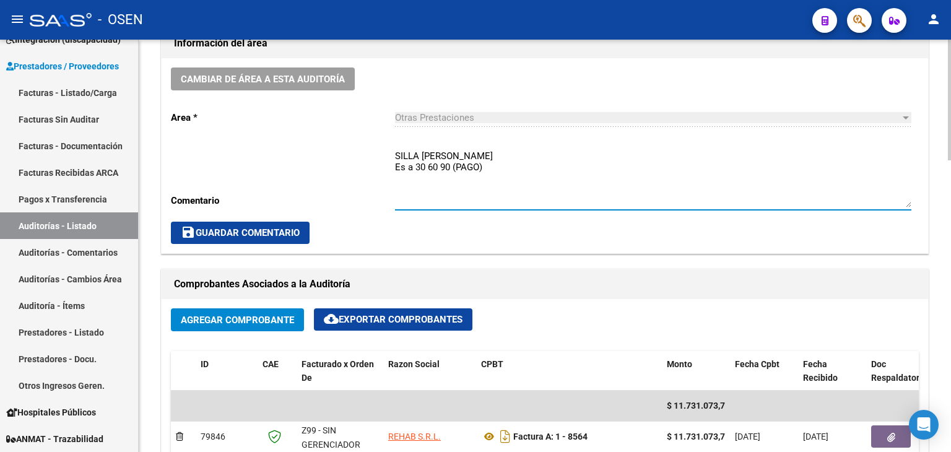
type textarea "SILLA [PERSON_NAME] Es a 30 60 90 (PAGO)"
click at [298, 228] on button "save Guardar Comentario" at bounding box center [240, 233] width 139 height 22
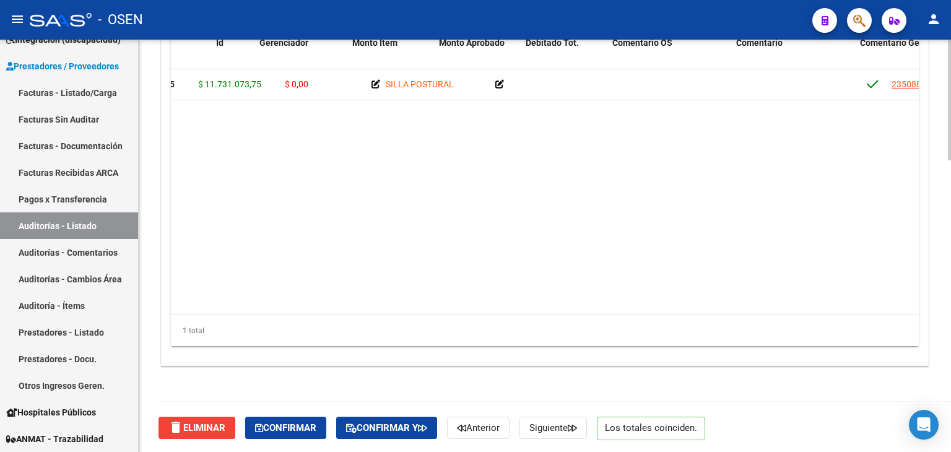
scroll to position [0, 0]
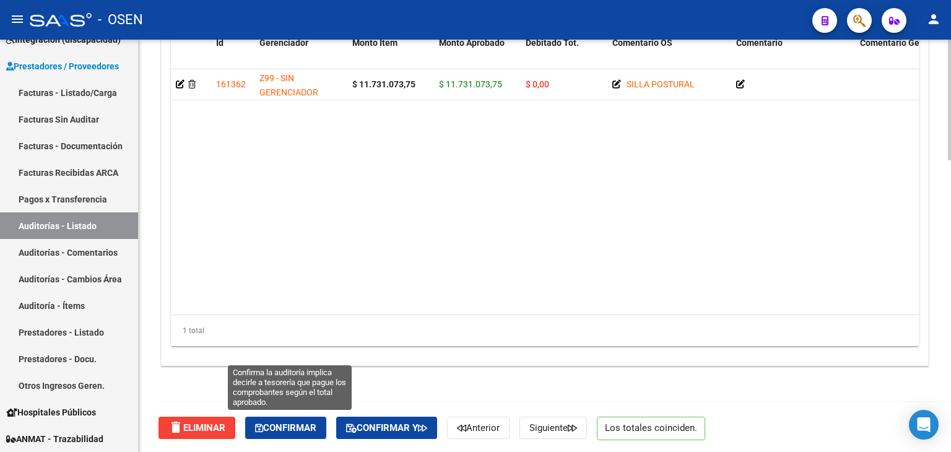
click at [314, 425] on span "Confirmar" at bounding box center [285, 427] width 61 height 11
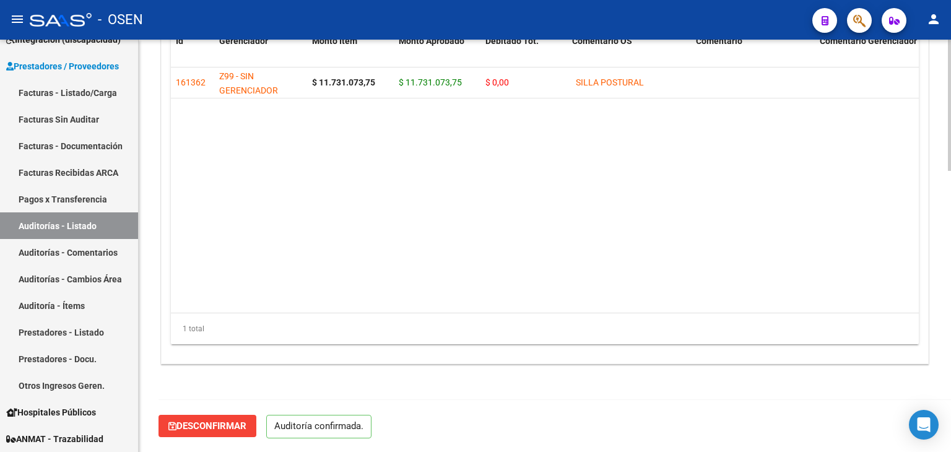
scroll to position [885, 0]
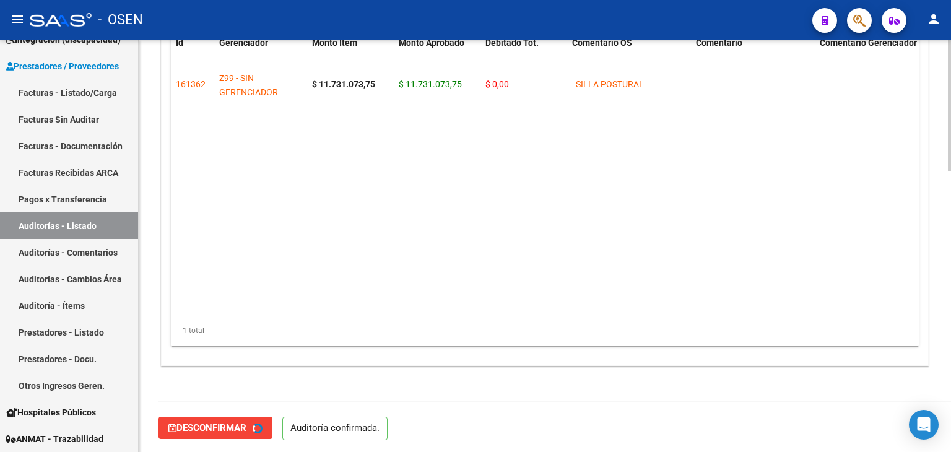
type input "202509"
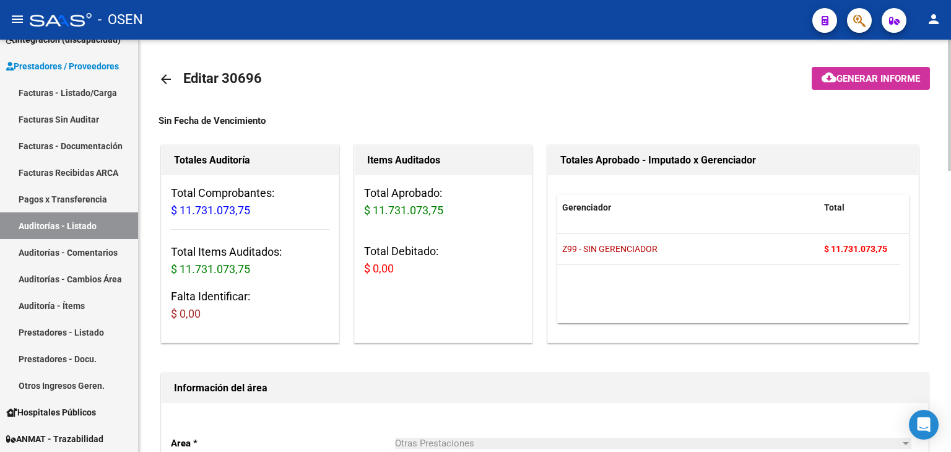
scroll to position [0, 0]
drag, startPoint x: 79, startPoint y: 223, endPoint x: 106, endPoint y: 228, distance: 27.6
click at [79, 223] on link "Auditorías - Listado" at bounding box center [69, 225] width 138 height 27
